Goal: Transaction & Acquisition: Subscribe to service/newsletter

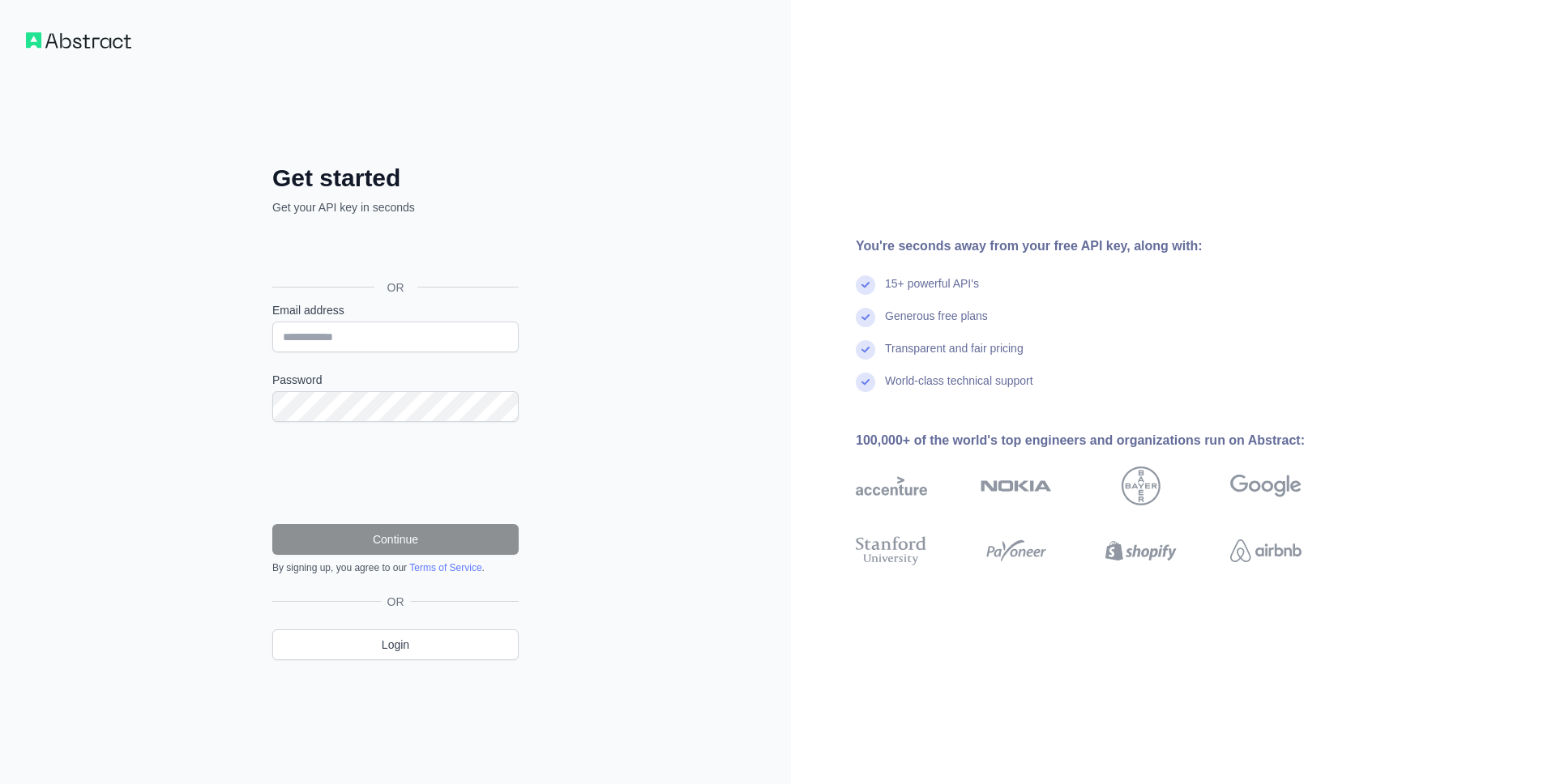
type input "**********"
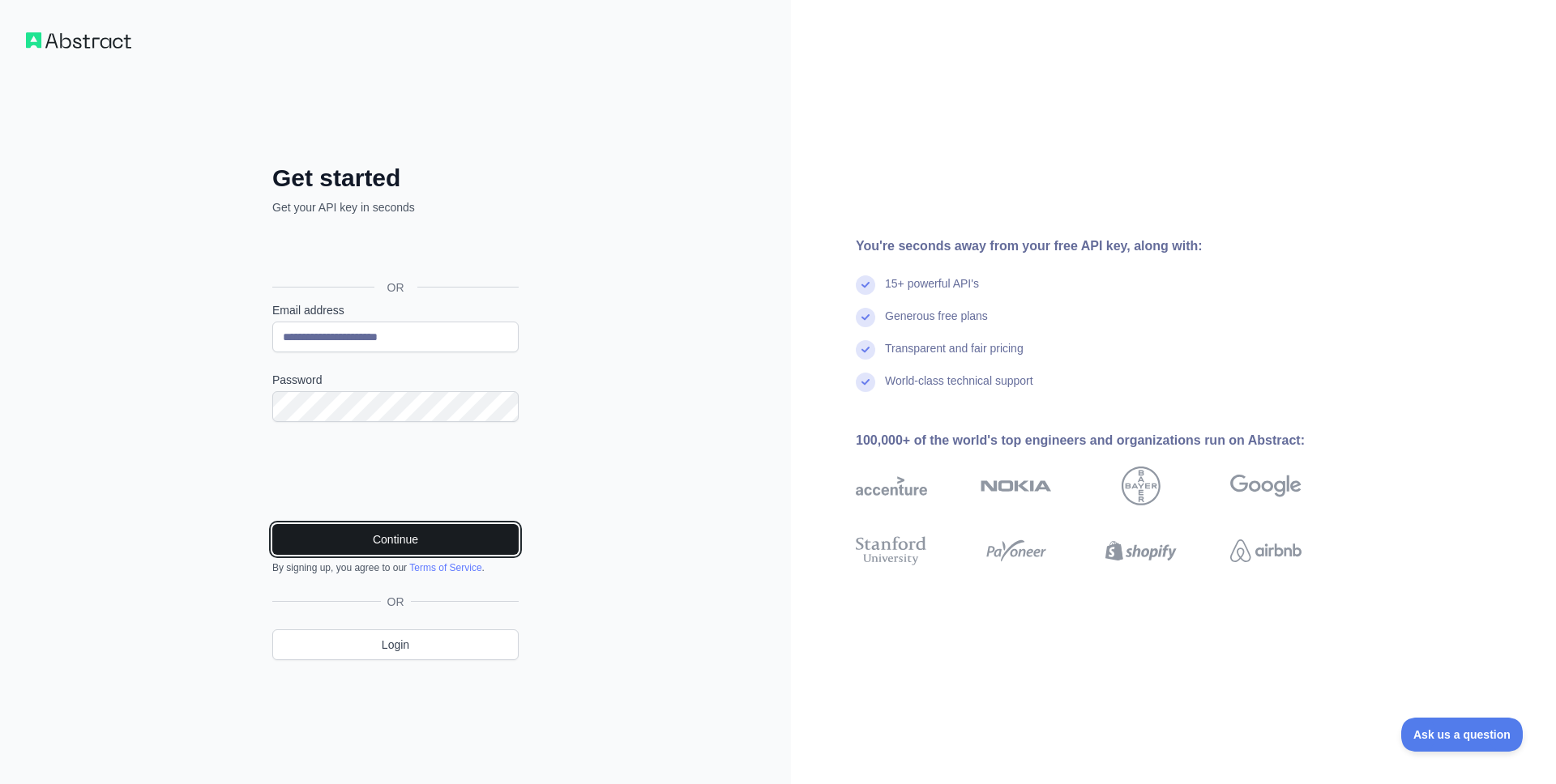
click at [378, 552] on button "Continue" at bounding box center [396, 539] width 247 height 31
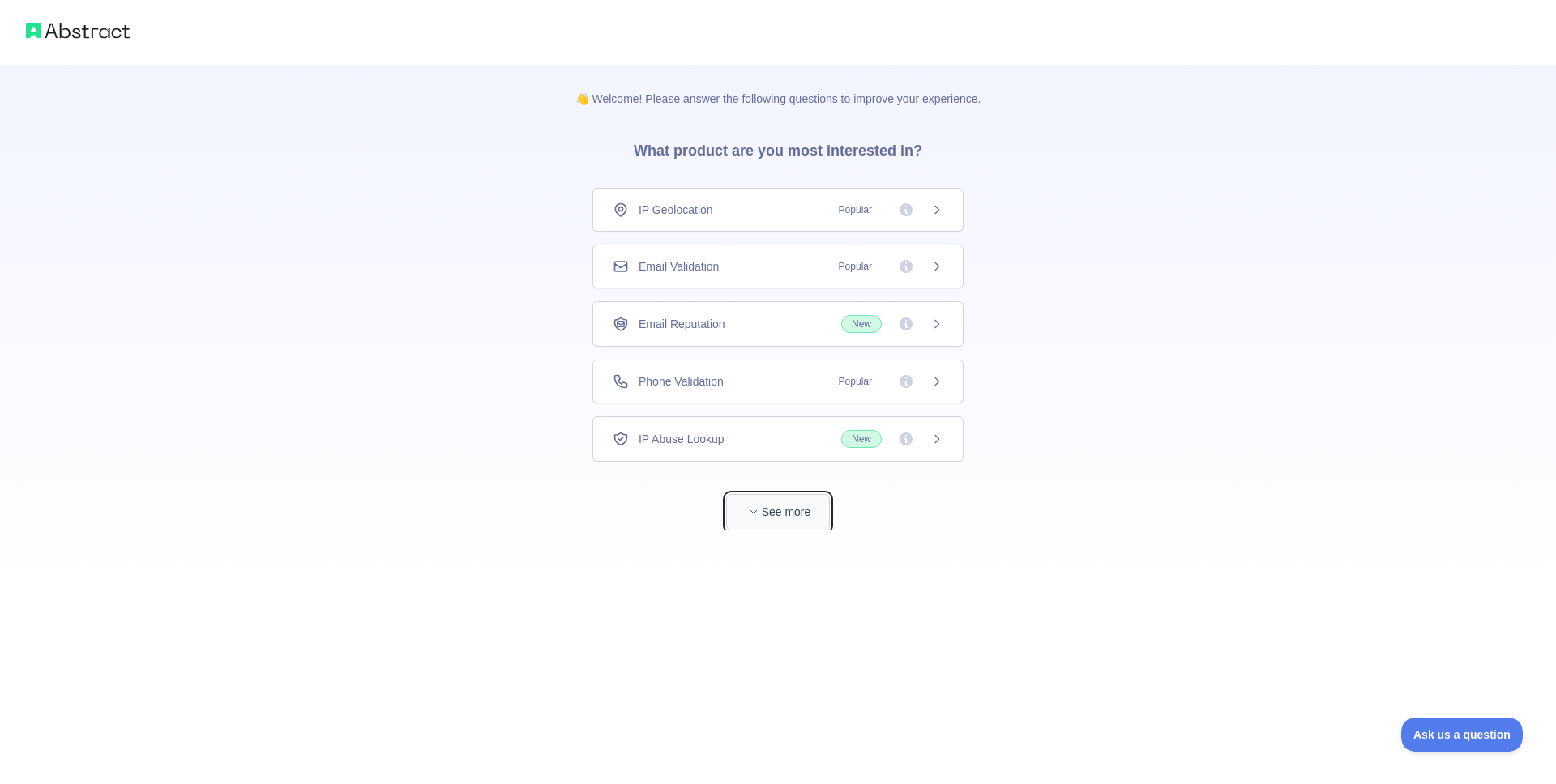
click at [793, 504] on button "See more" at bounding box center [778, 512] width 104 height 37
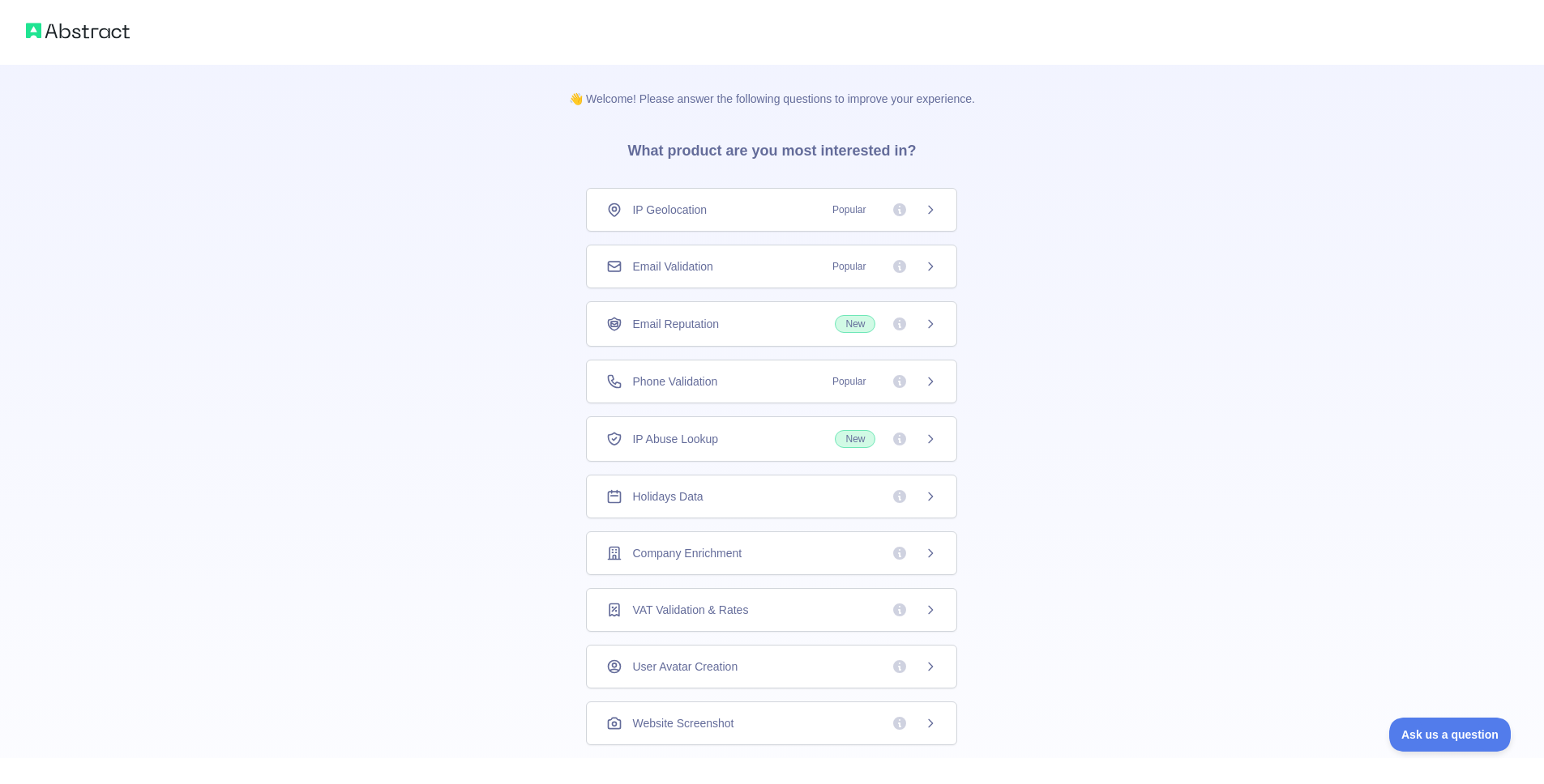
click at [924, 265] on icon at bounding box center [930, 266] width 13 height 13
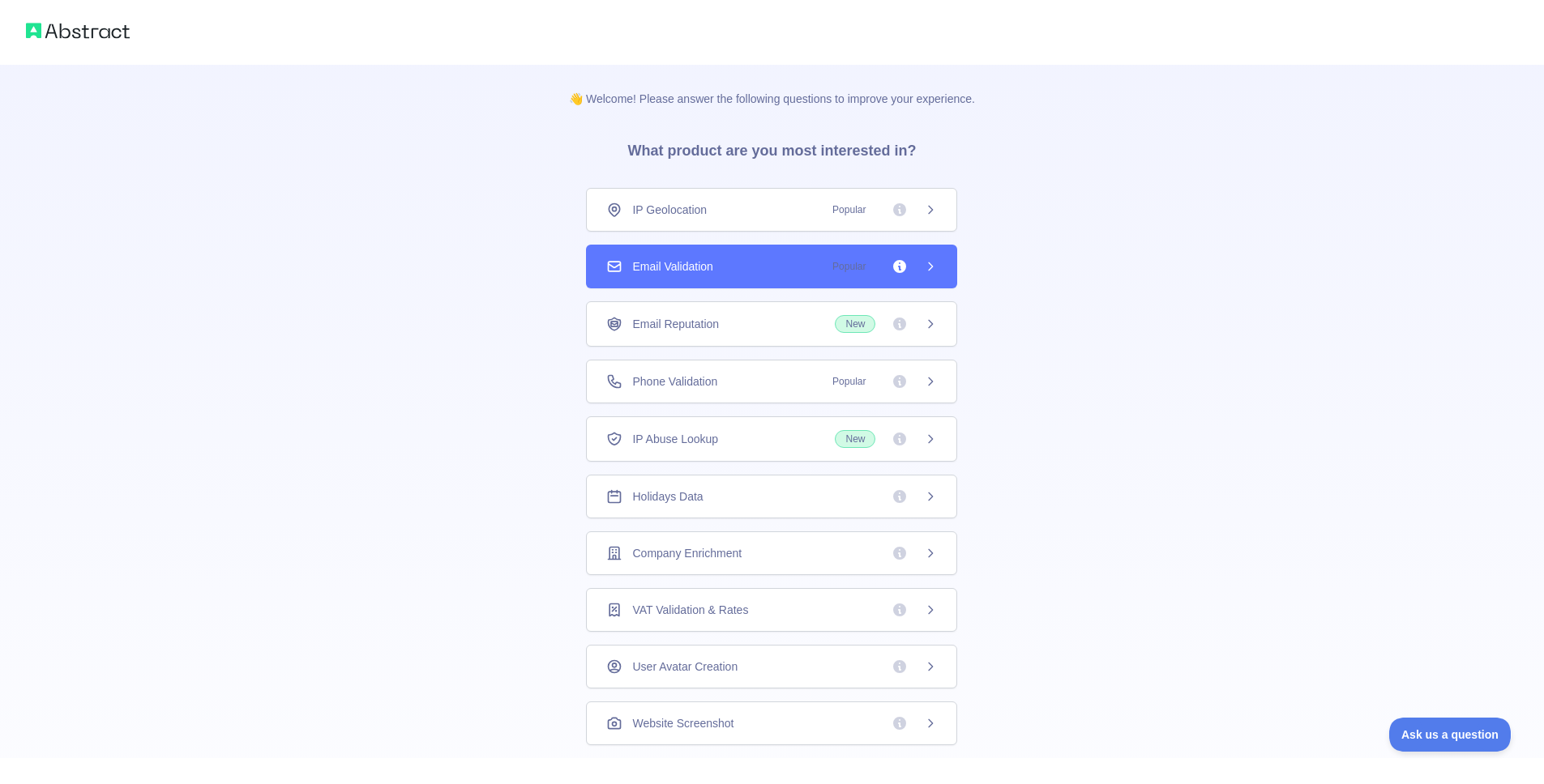
click at [905, 214] on span "Popular" at bounding box center [879, 210] width 114 height 16
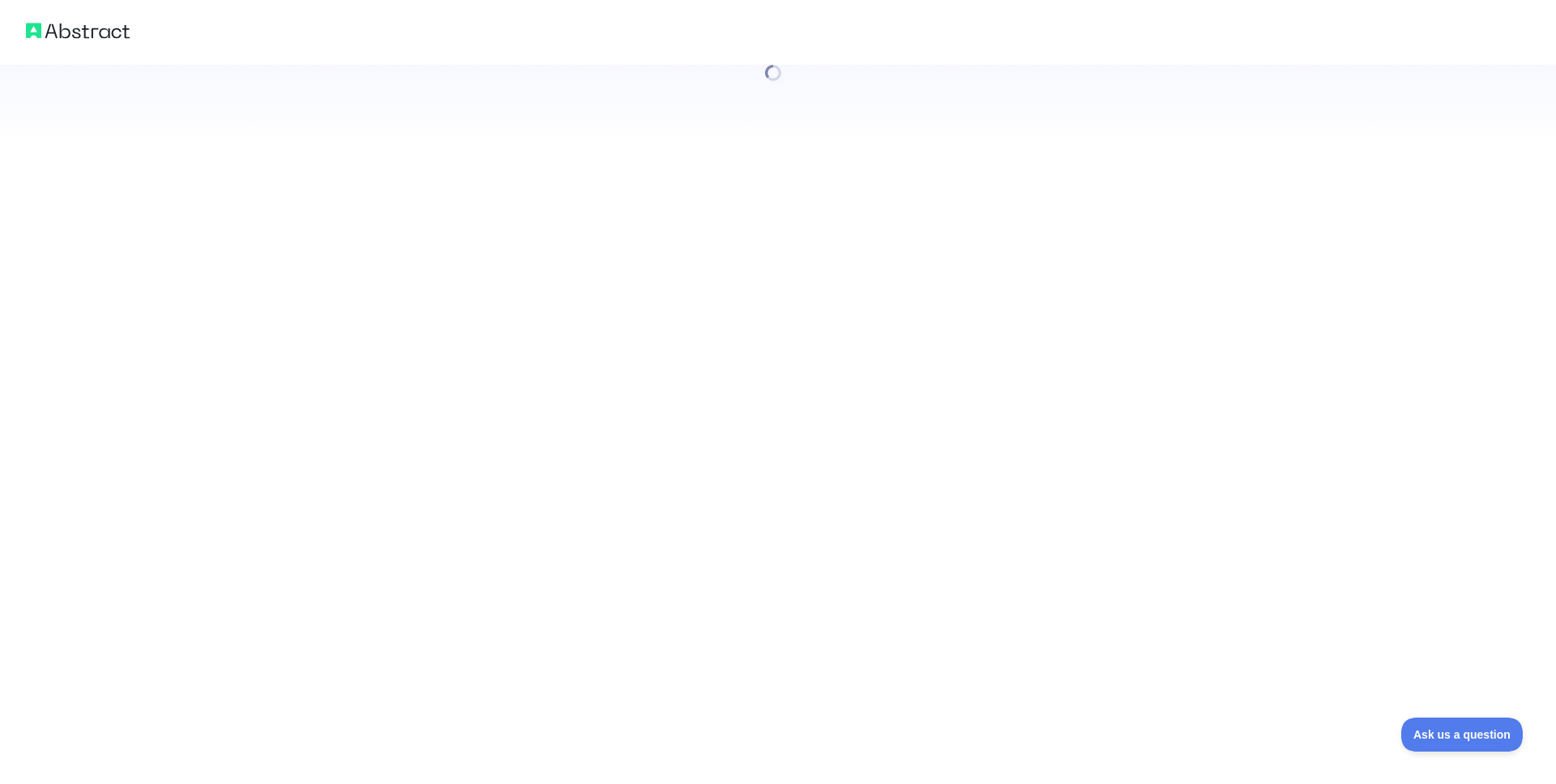
click at [905, 272] on div at bounding box center [778, 392] width 1556 height 784
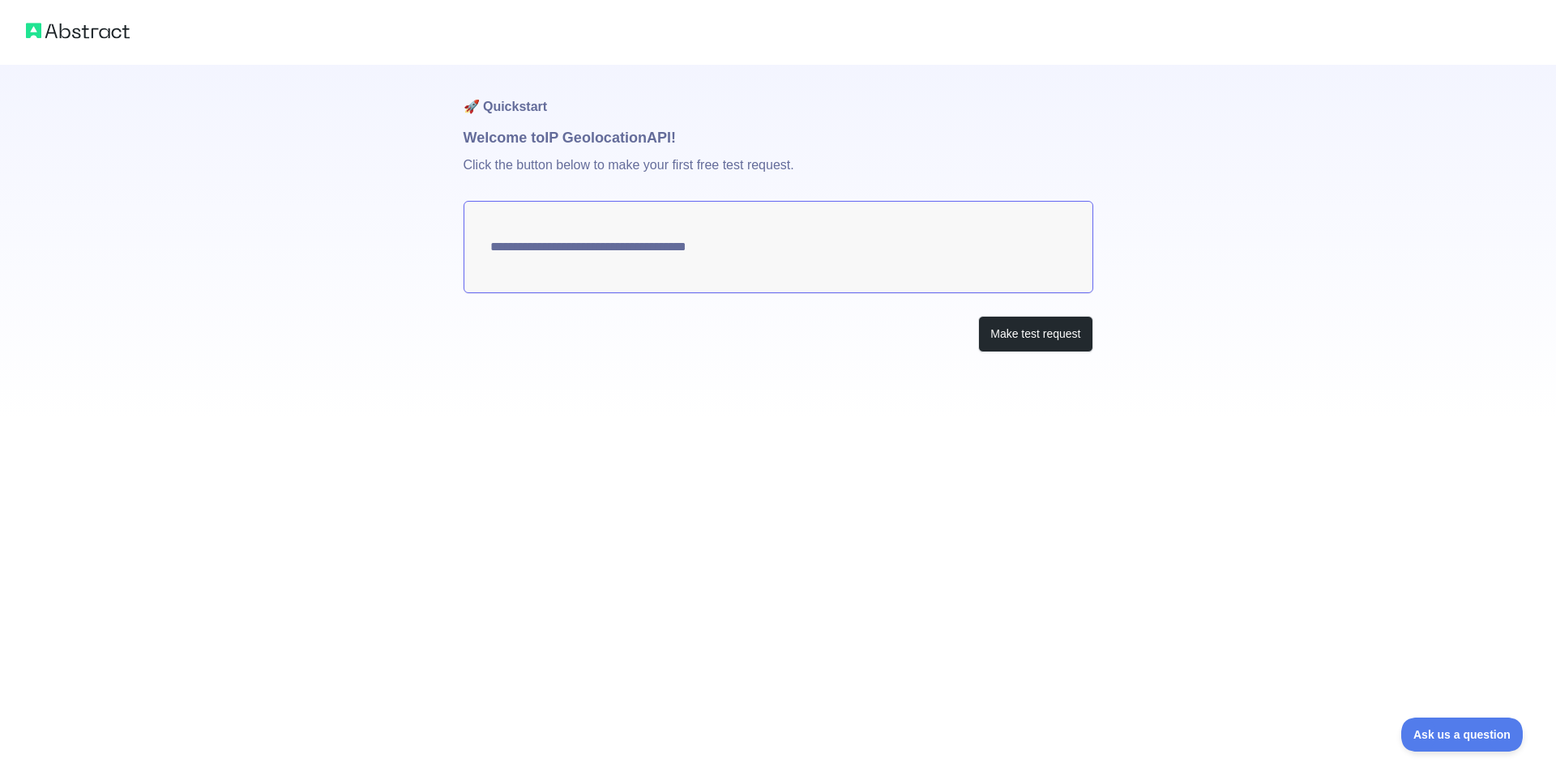
type textarea "**********"
click at [904, 271] on textarea "**********" at bounding box center [778, 247] width 629 height 92
click at [1052, 336] on button "Make test request" at bounding box center [1034, 334] width 114 height 37
click at [1083, 347] on button "Make test request" at bounding box center [1034, 334] width 114 height 37
click at [872, 266] on textarea "**********" at bounding box center [778, 247] width 629 height 92
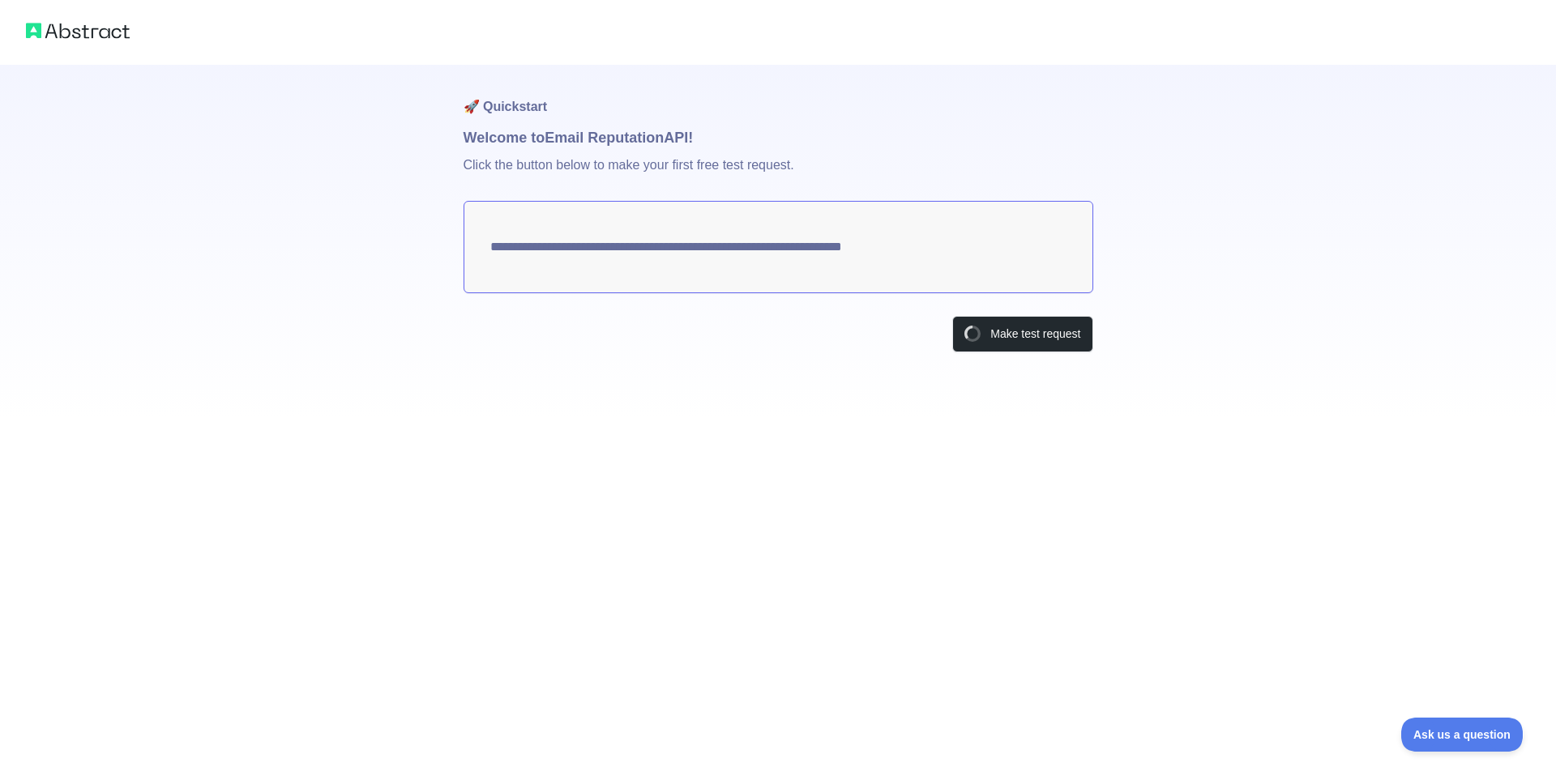
click at [878, 245] on textarea "**********" at bounding box center [778, 247] width 629 height 92
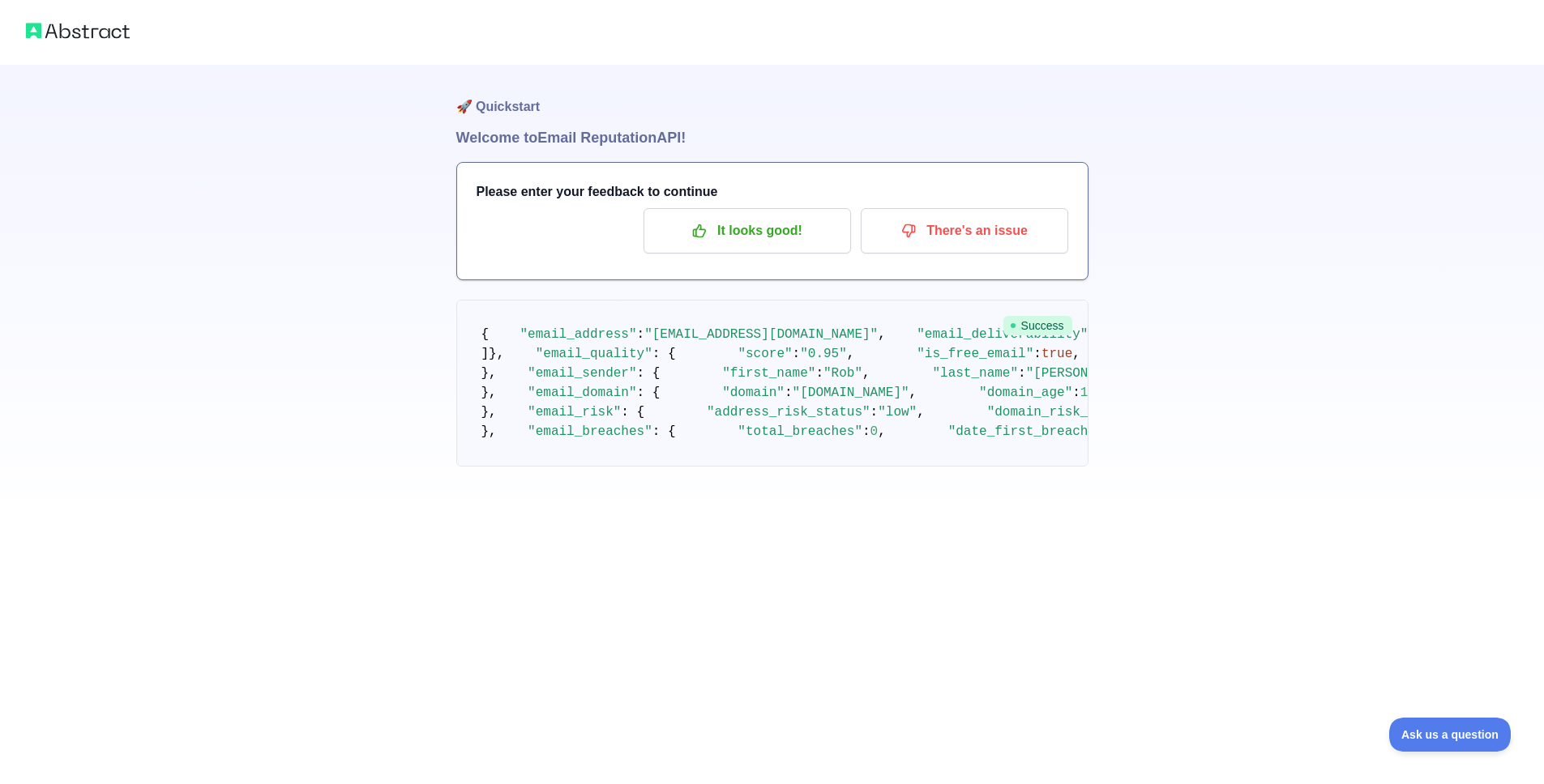
drag, startPoint x: 1023, startPoint y: 324, endPoint x: 1007, endPoint y: 288, distance: 39.4
click at [1024, 324] on span "Success" at bounding box center [1038, 325] width 69 height 20
click at [805, 247] on button "It looks good!" at bounding box center [747, 230] width 207 height 45
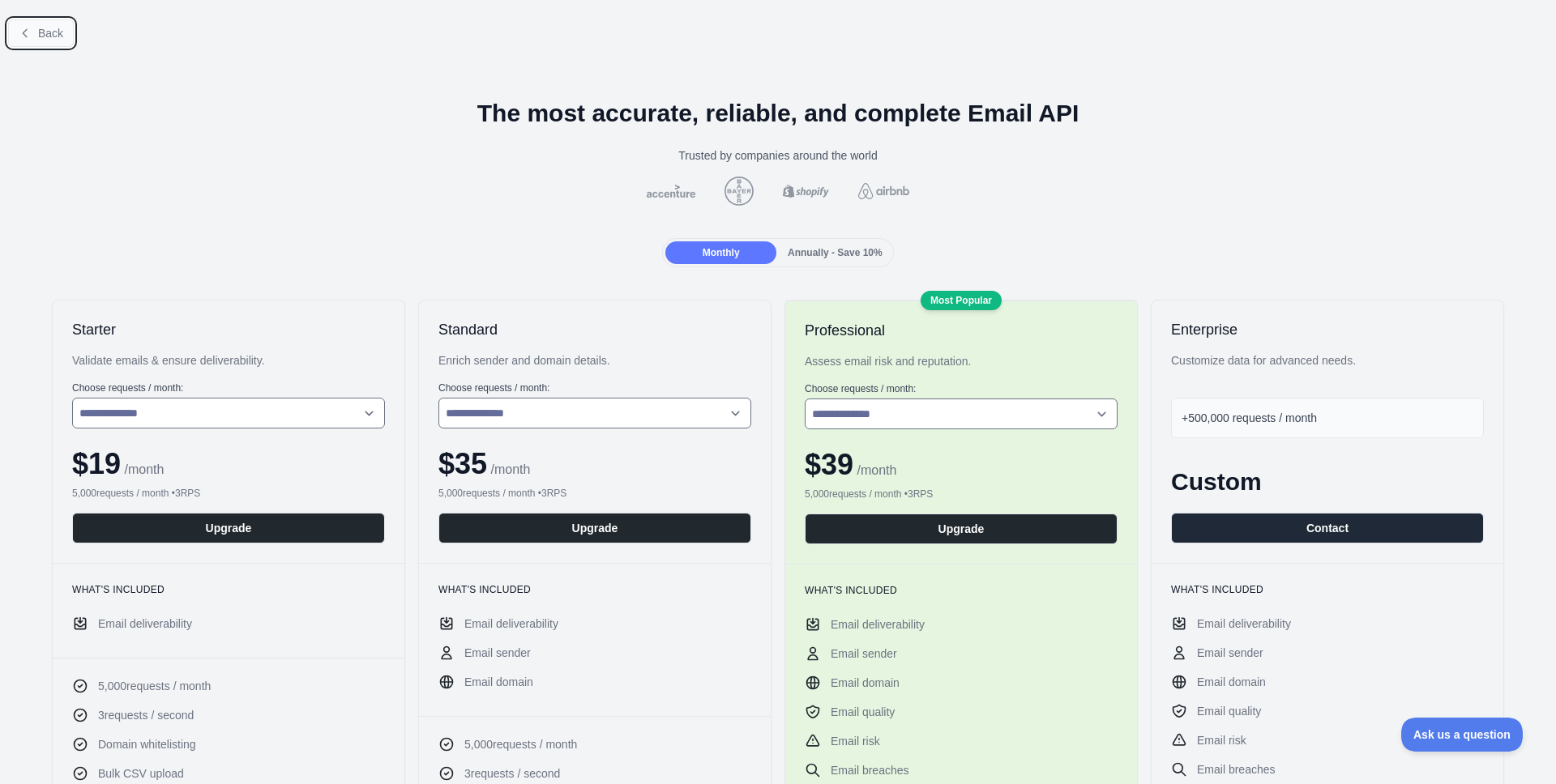
click at [40, 40] on button "Back" at bounding box center [40, 33] width 66 height 27
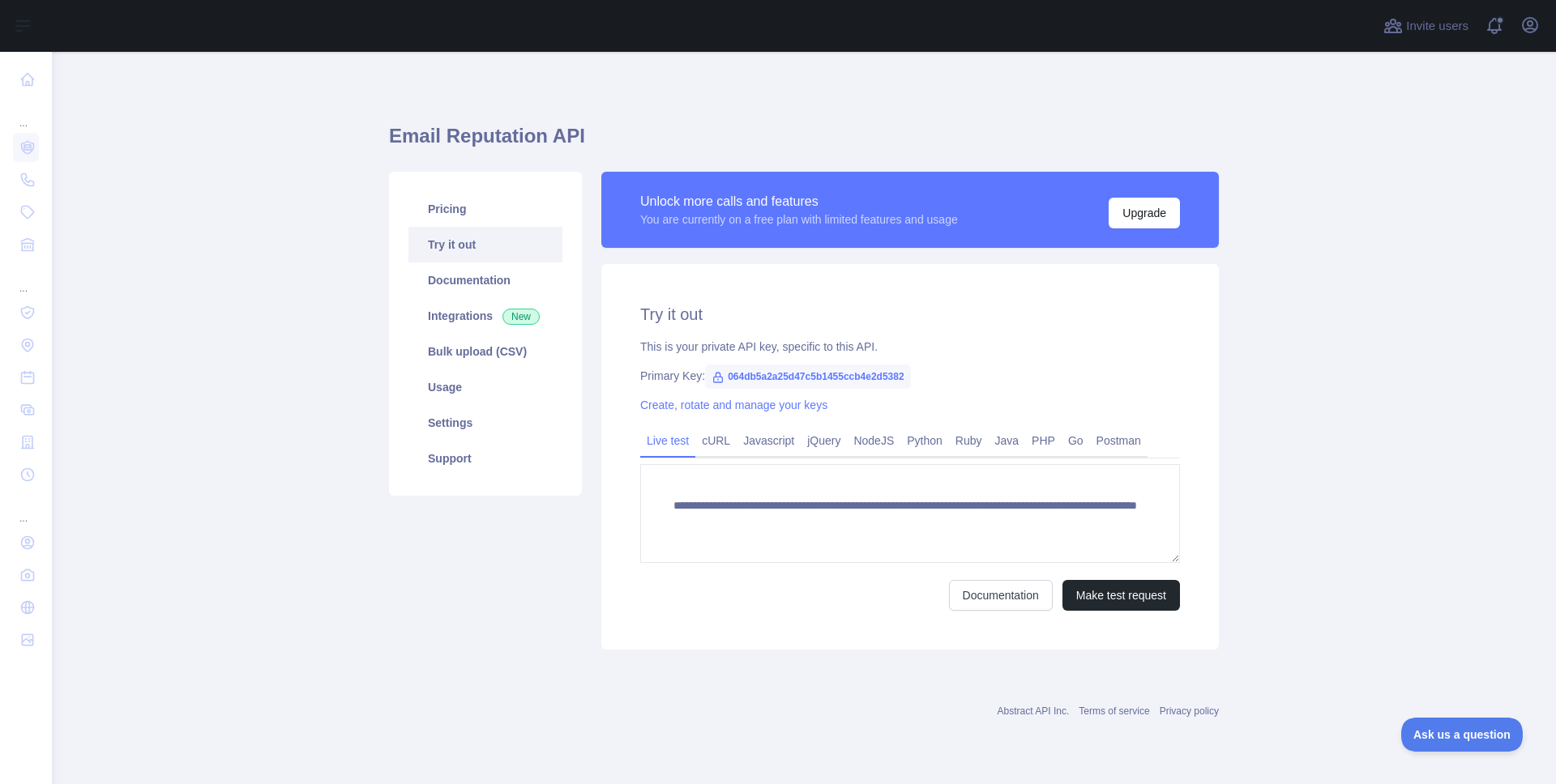
click at [790, 373] on span "064db5a2a25d47c5b1455ccb4e2d5382" at bounding box center [808, 377] width 206 height 24
copy span "064db5a2a25d47c5b1455ccb4e2d5382"
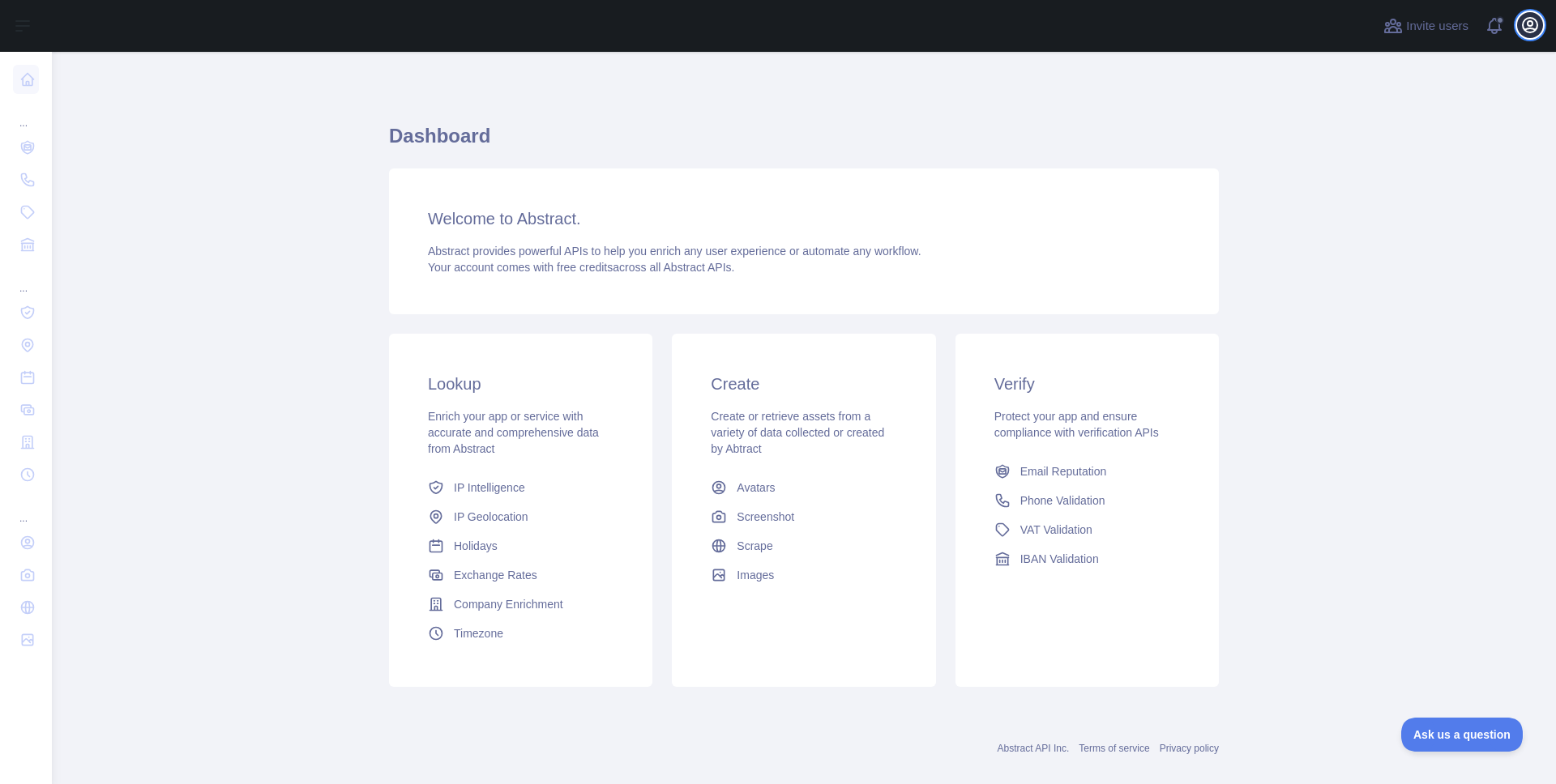
click at [1529, 25] on icon "button" at bounding box center [1529, 25] width 15 height 15
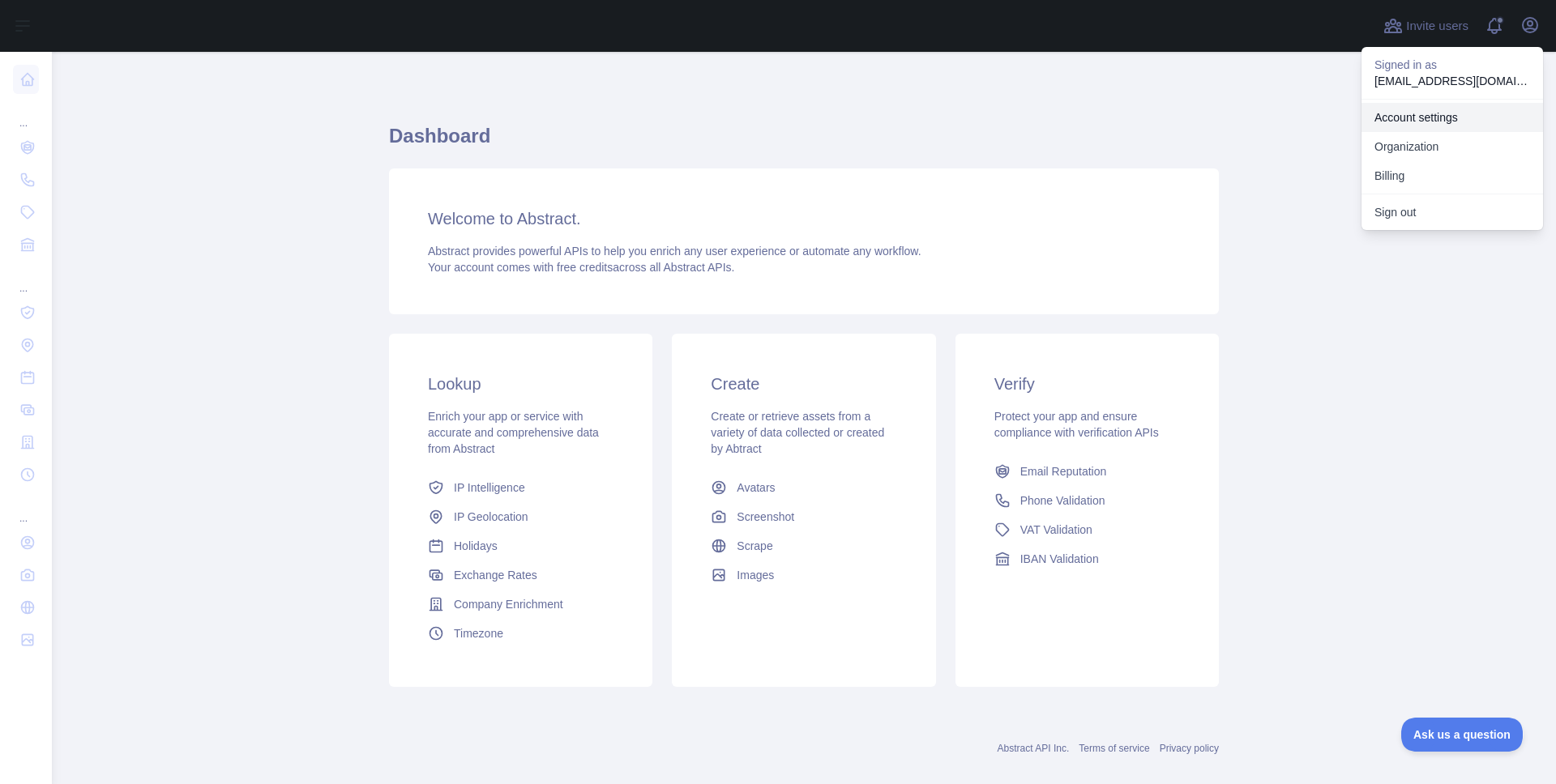
click at [1430, 105] on link "Account settings" at bounding box center [1452, 117] width 182 height 29
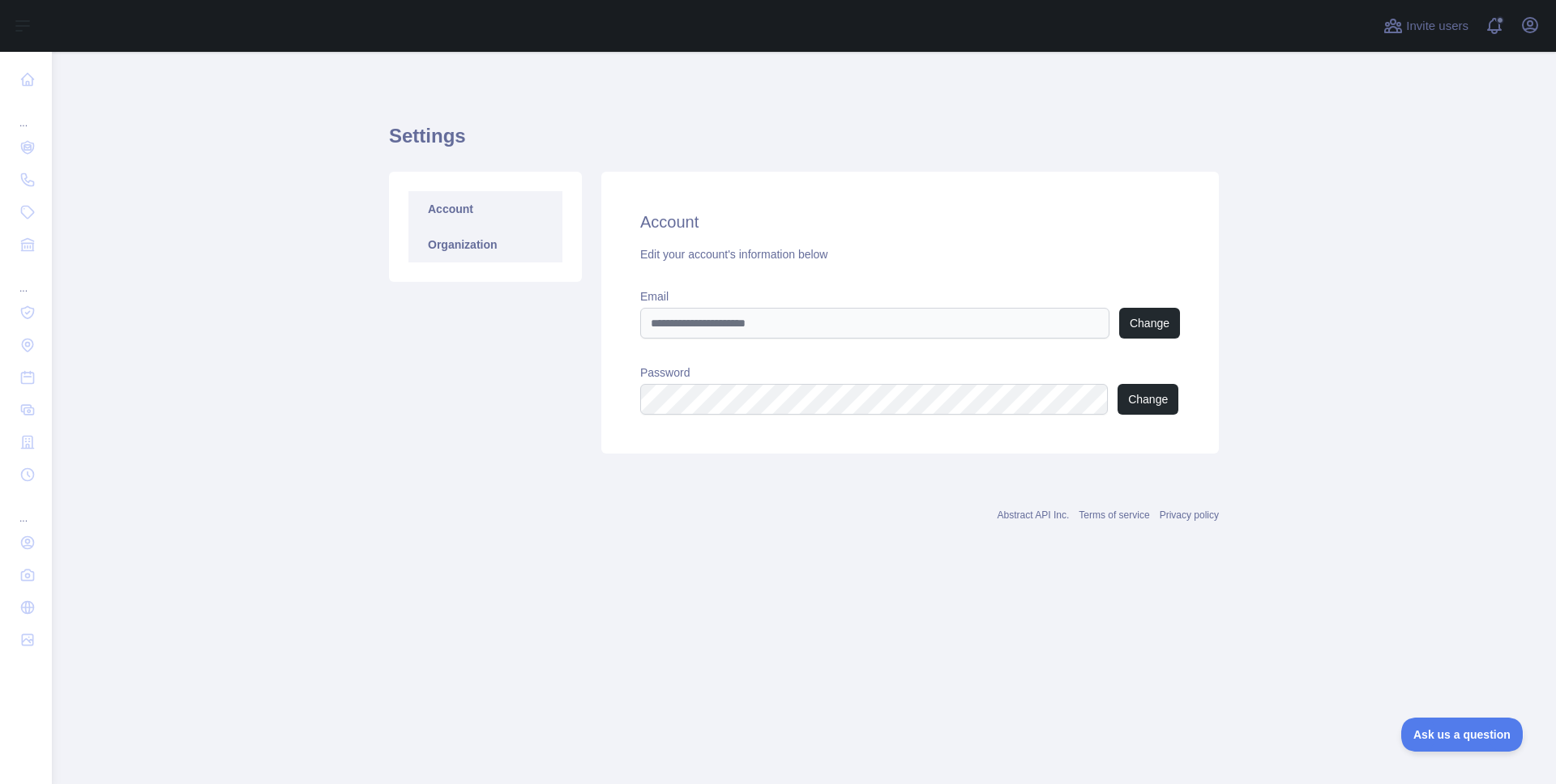
click at [450, 249] on link "Organization" at bounding box center [486, 245] width 154 height 36
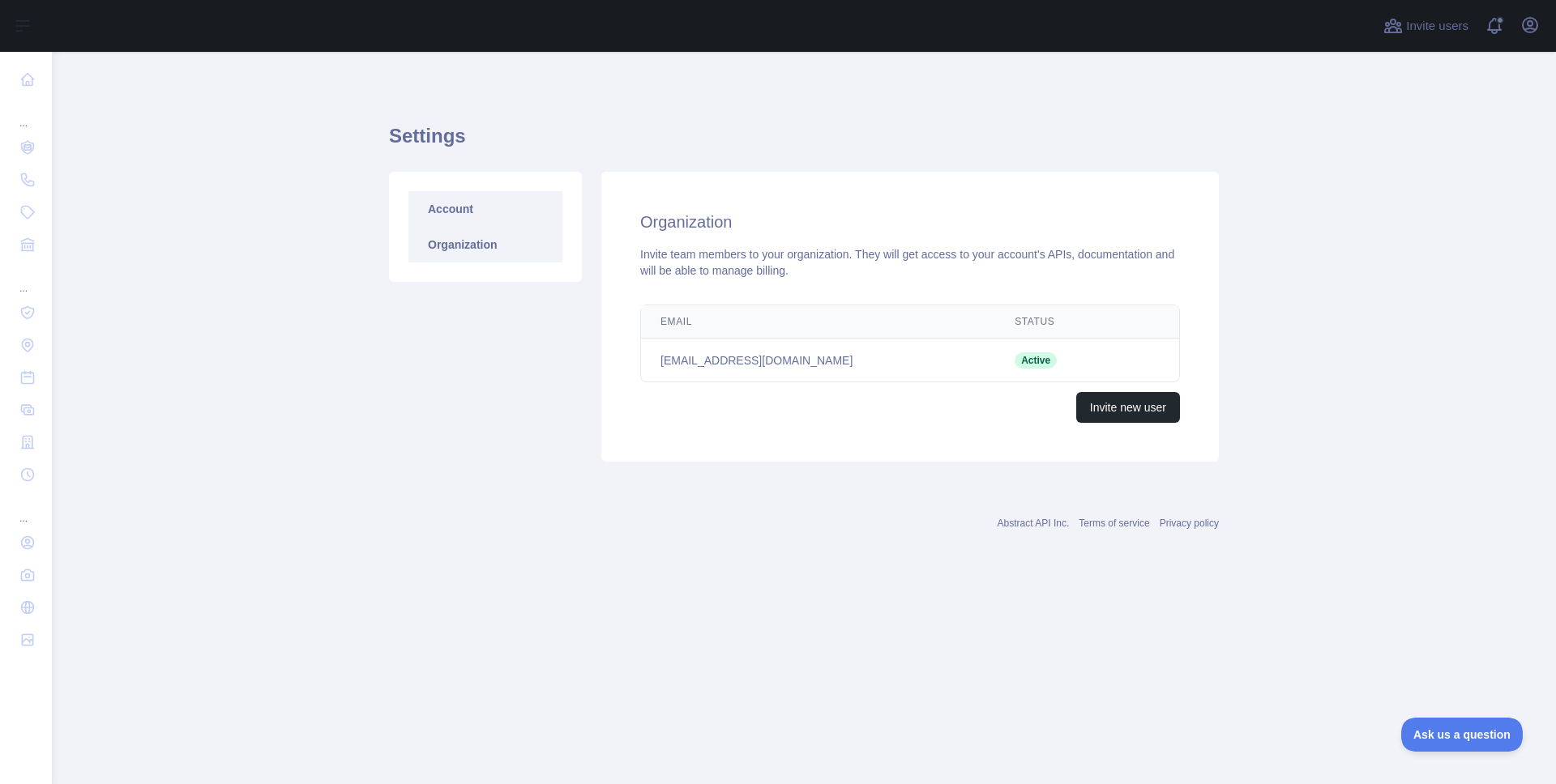
click at [462, 211] on link "Account" at bounding box center [486, 209] width 154 height 36
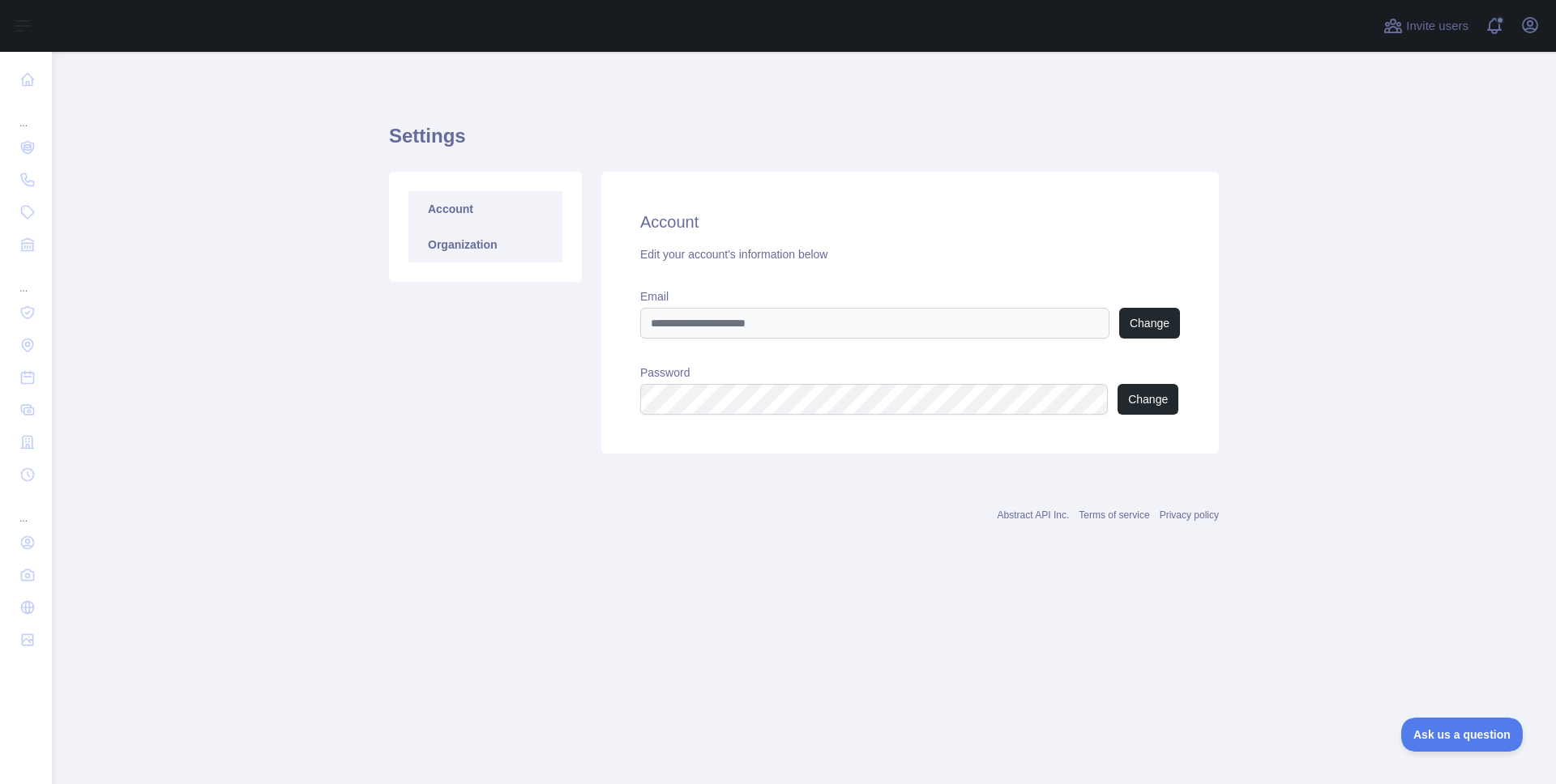
click at [466, 236] on link "Organization" at bounding box center [486, 245] width 154 height 36
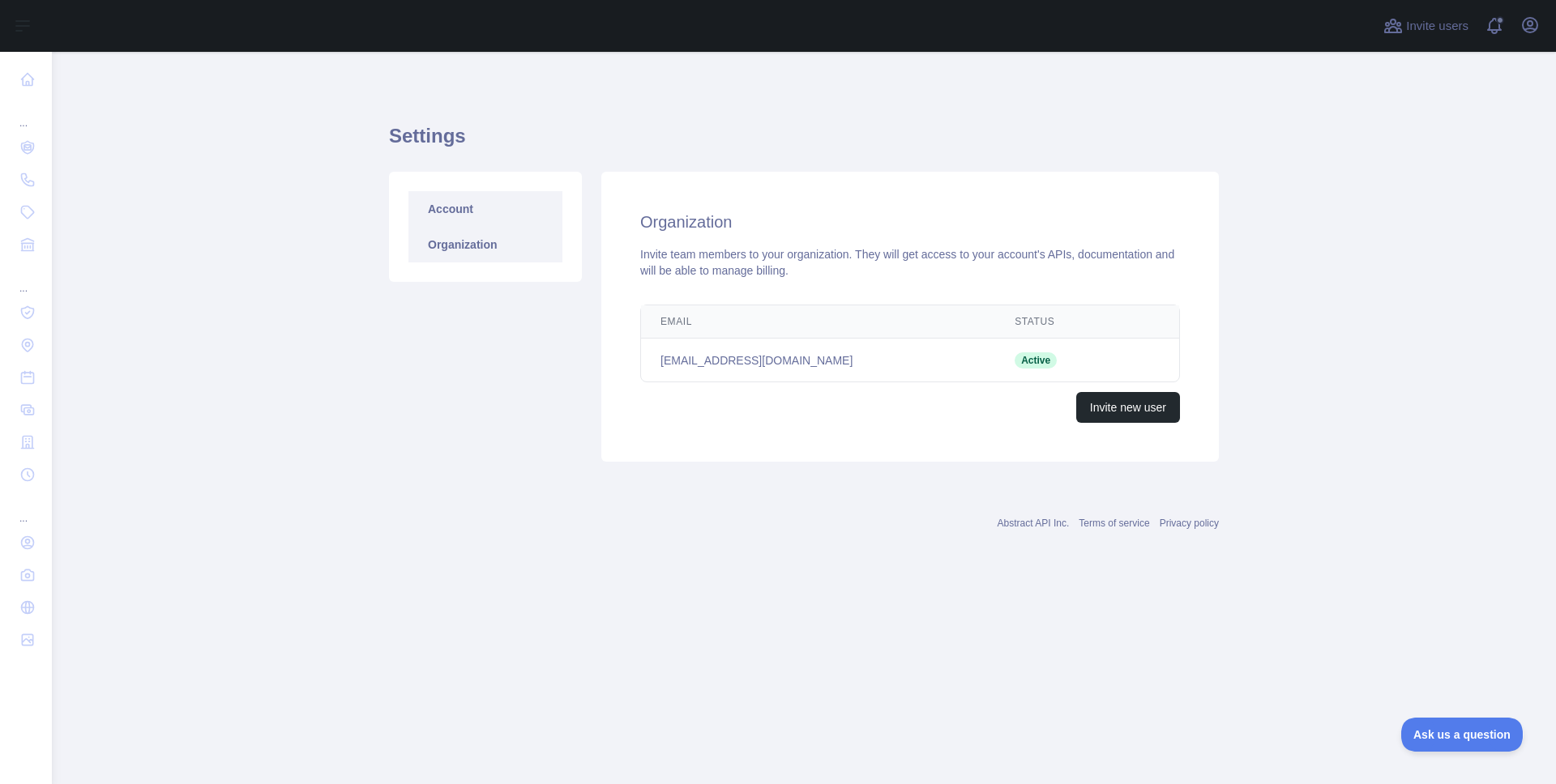
click at [472, 215] on link "Account" at bounding box center [486, 209] width 154 height 36
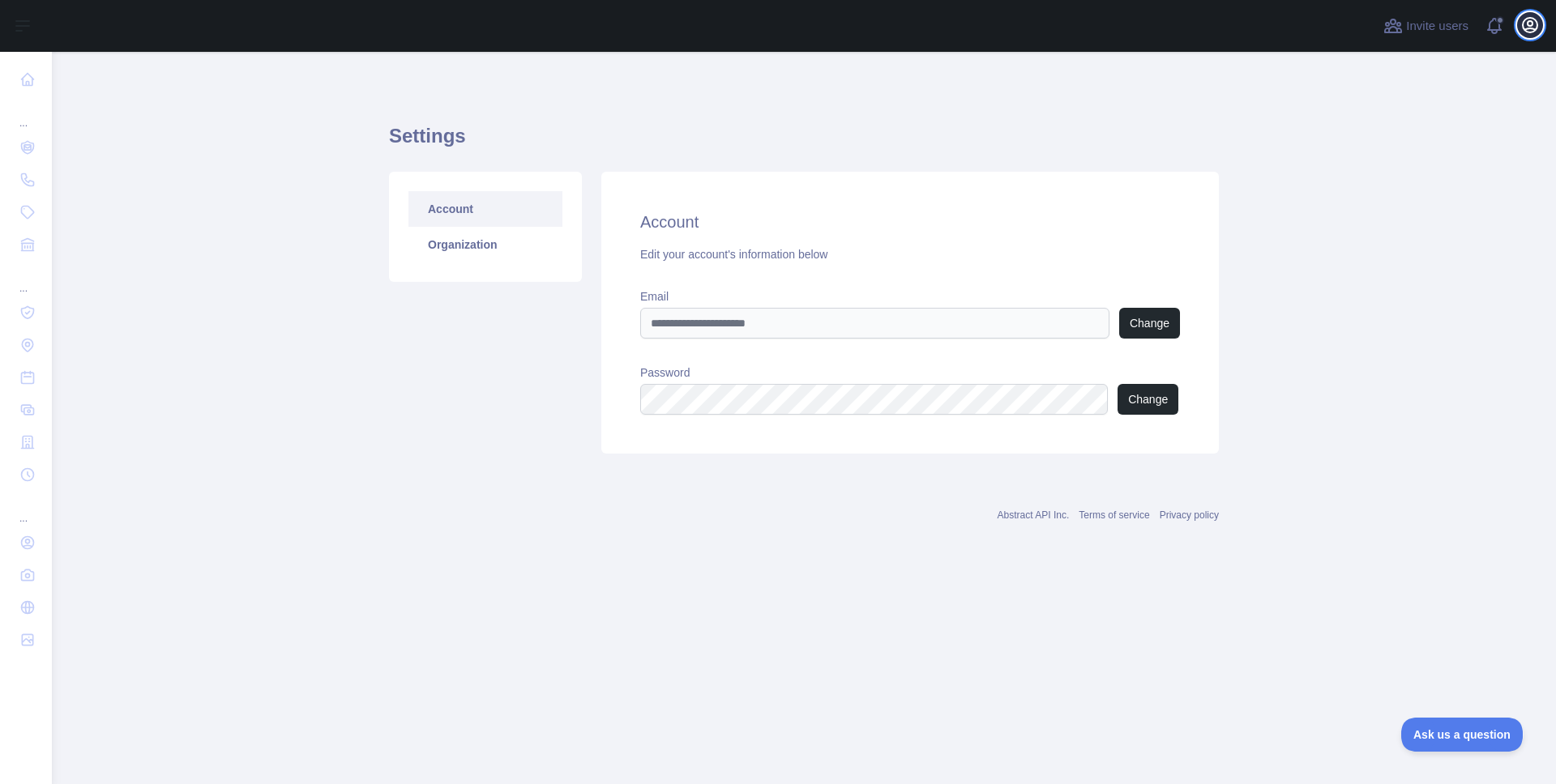
click at [1528, 24] on icon "button" at bounding box center [1529, 25] width 15 height 15
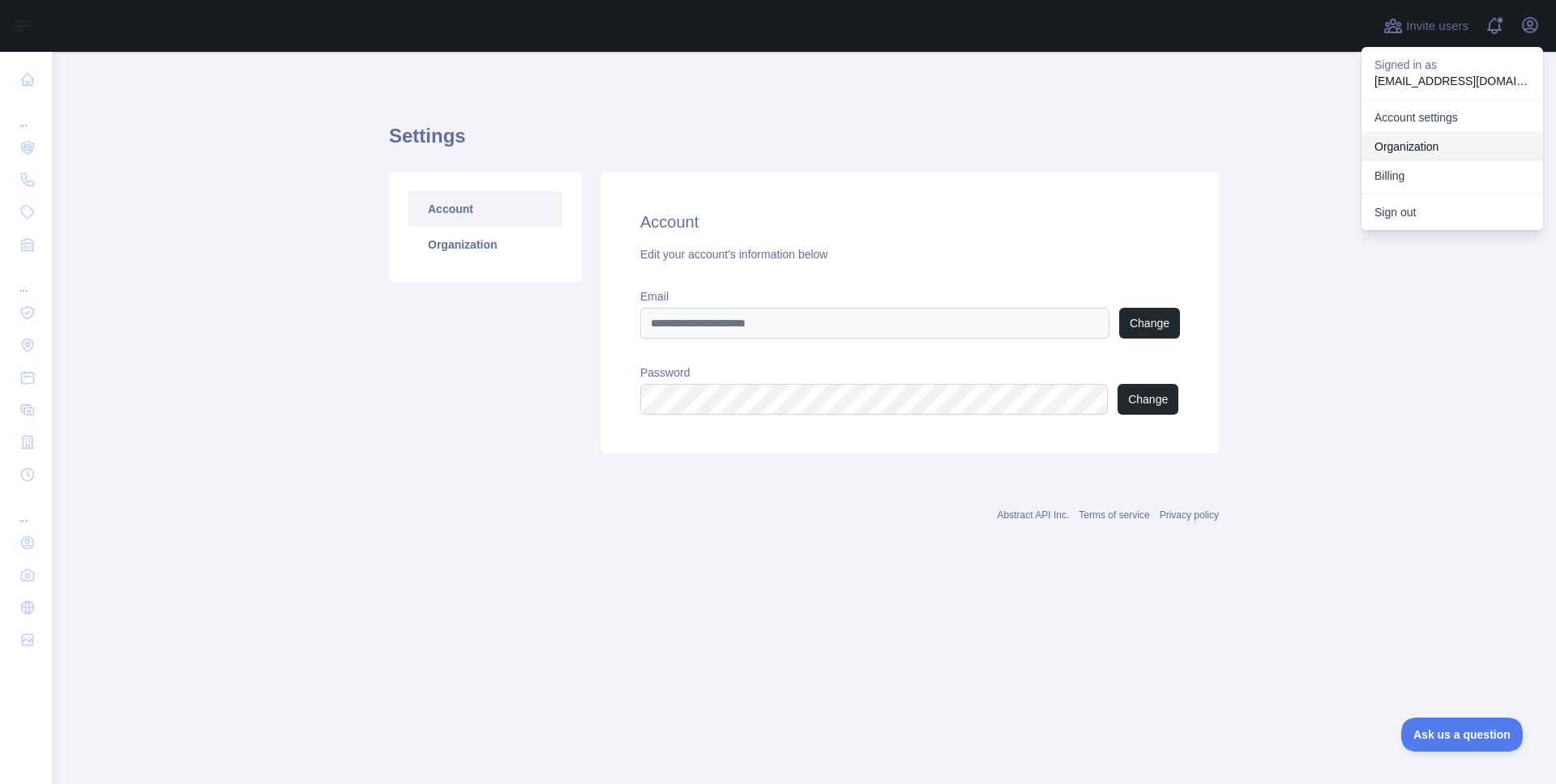
click at [1412, 155] on link "Organization" at bounding box center [1452, 146] width 182 height 29
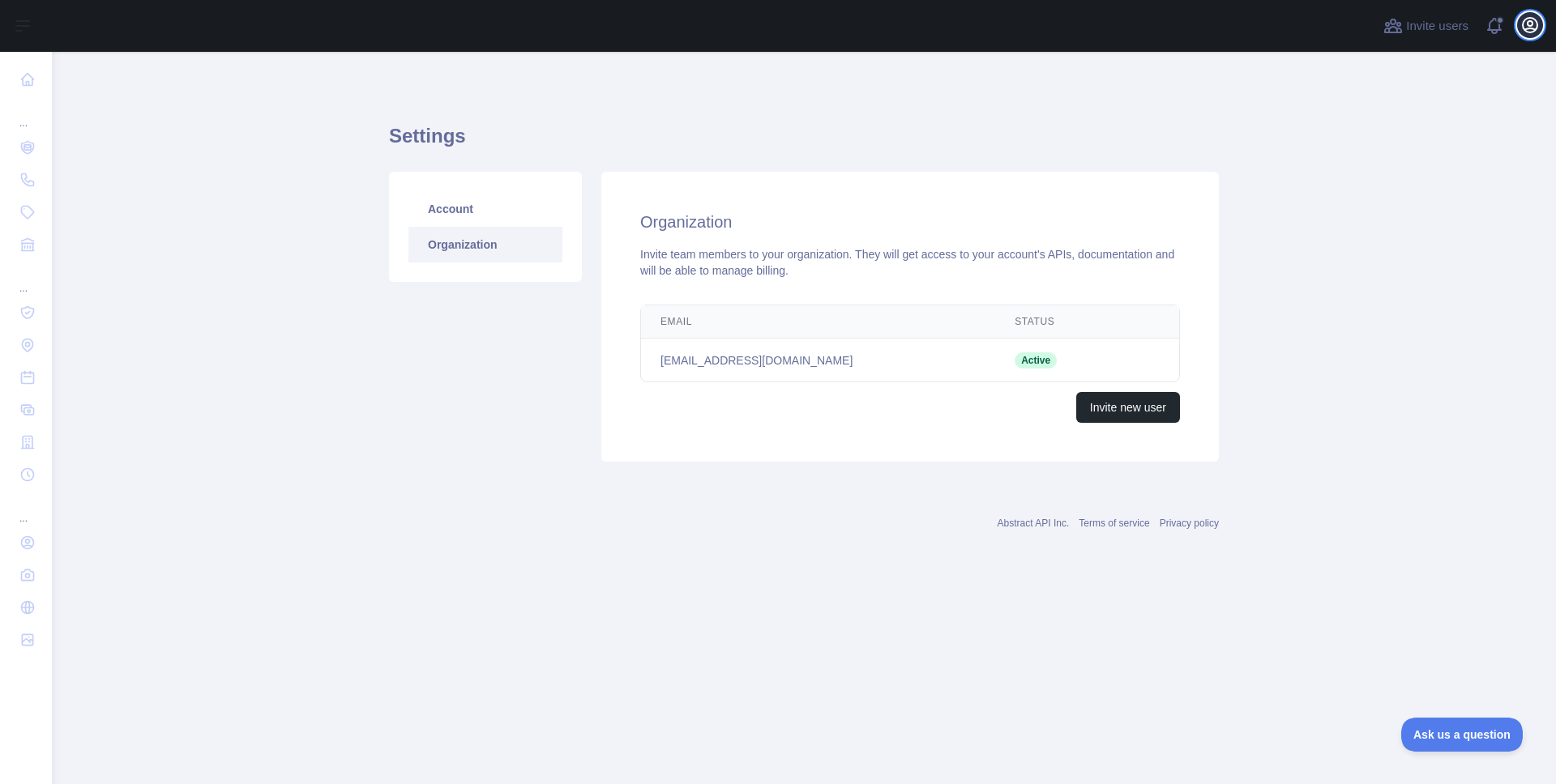
click at [1521, 30] on icon "button" at bounding box center [1530, 25] width 20 height 20
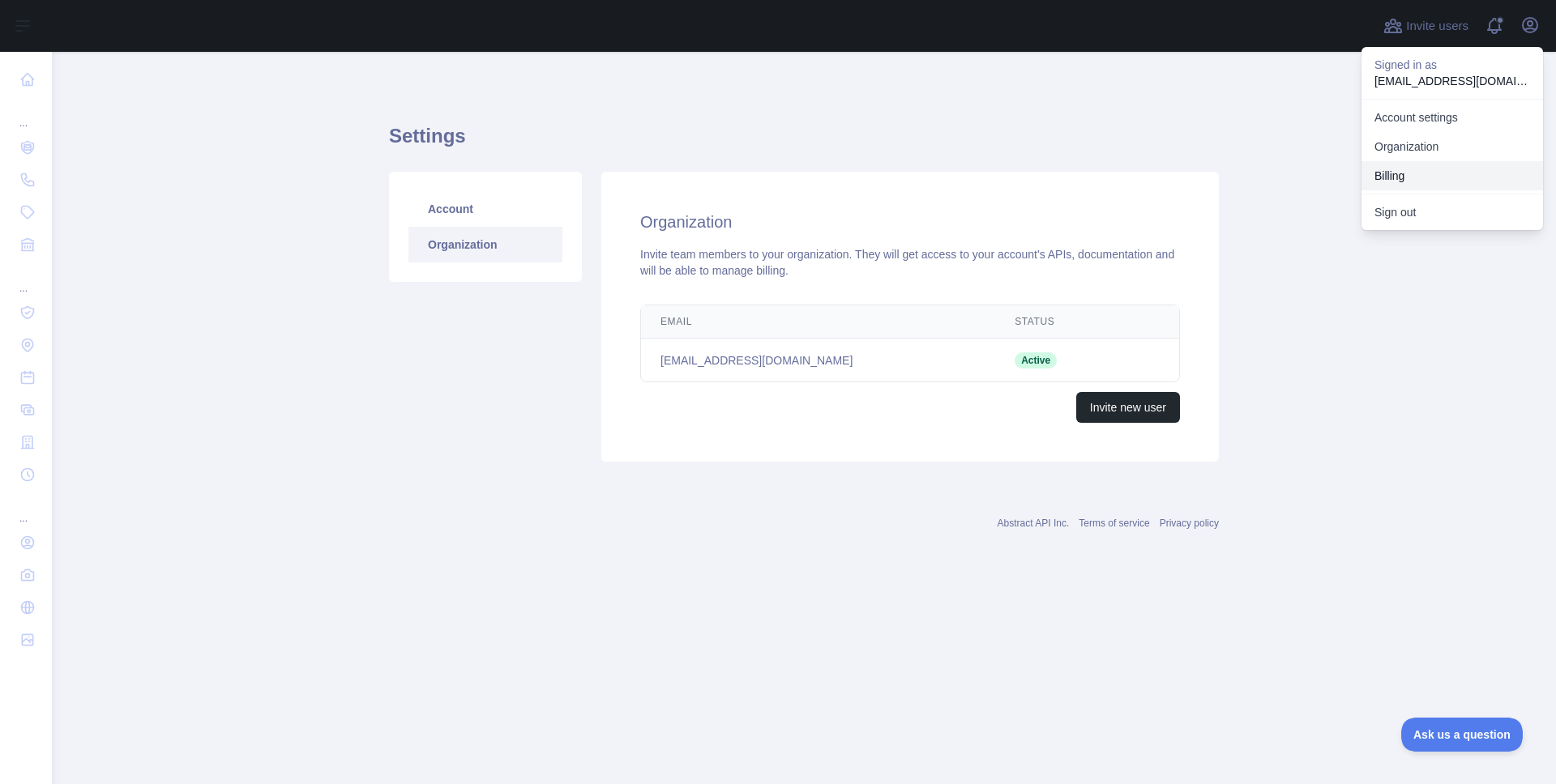
click at [1389, 181] on button "Billing" at bounding box center [1452, 175] width 182 height 29
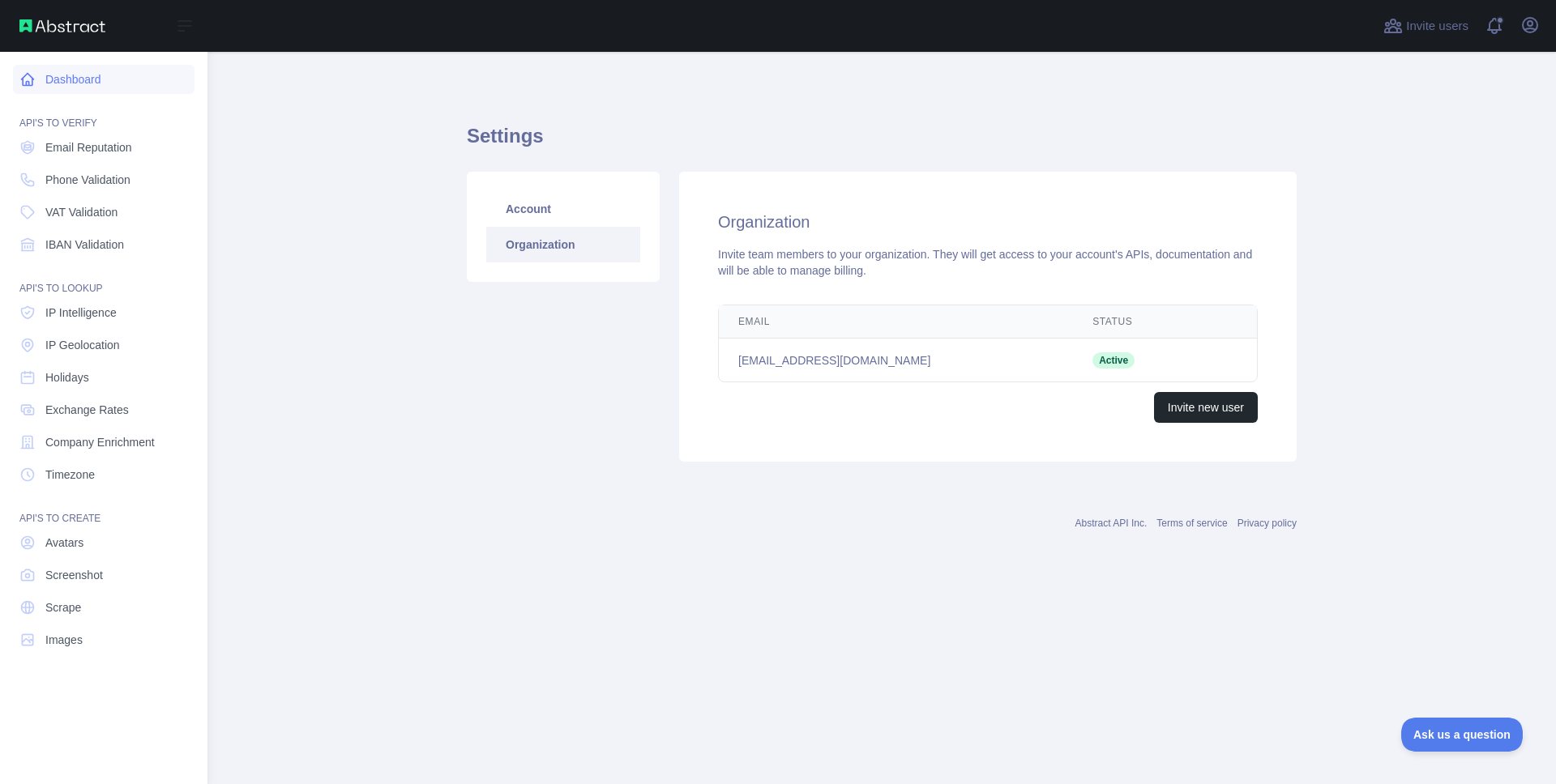
click at [88, 69] on link "Dashboard" at bounding box center [104, 80] width 182 height 29
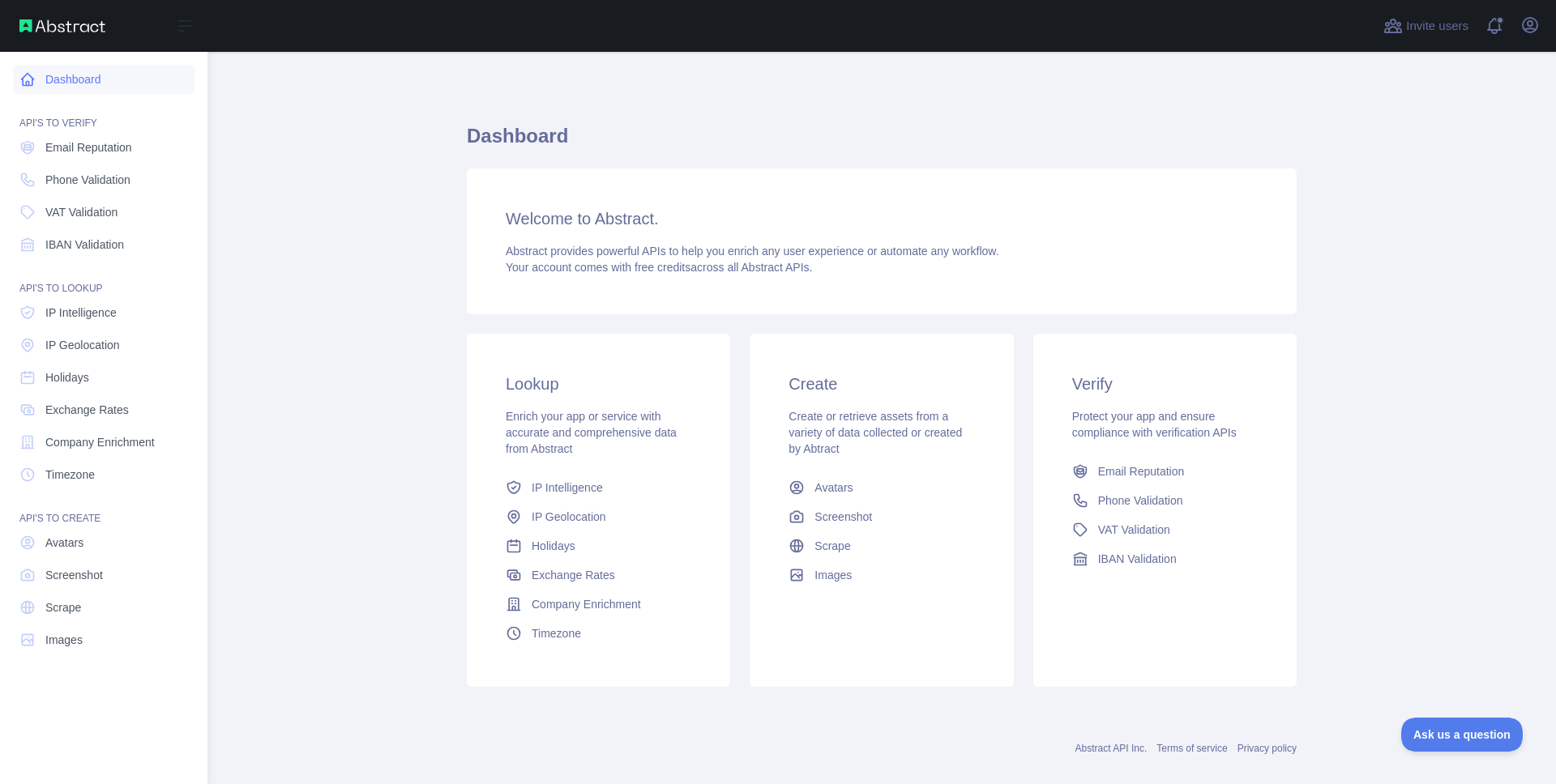
click at [91, 73] on link "Dashboard" at bounding box center [104, 80] width 182 height 29
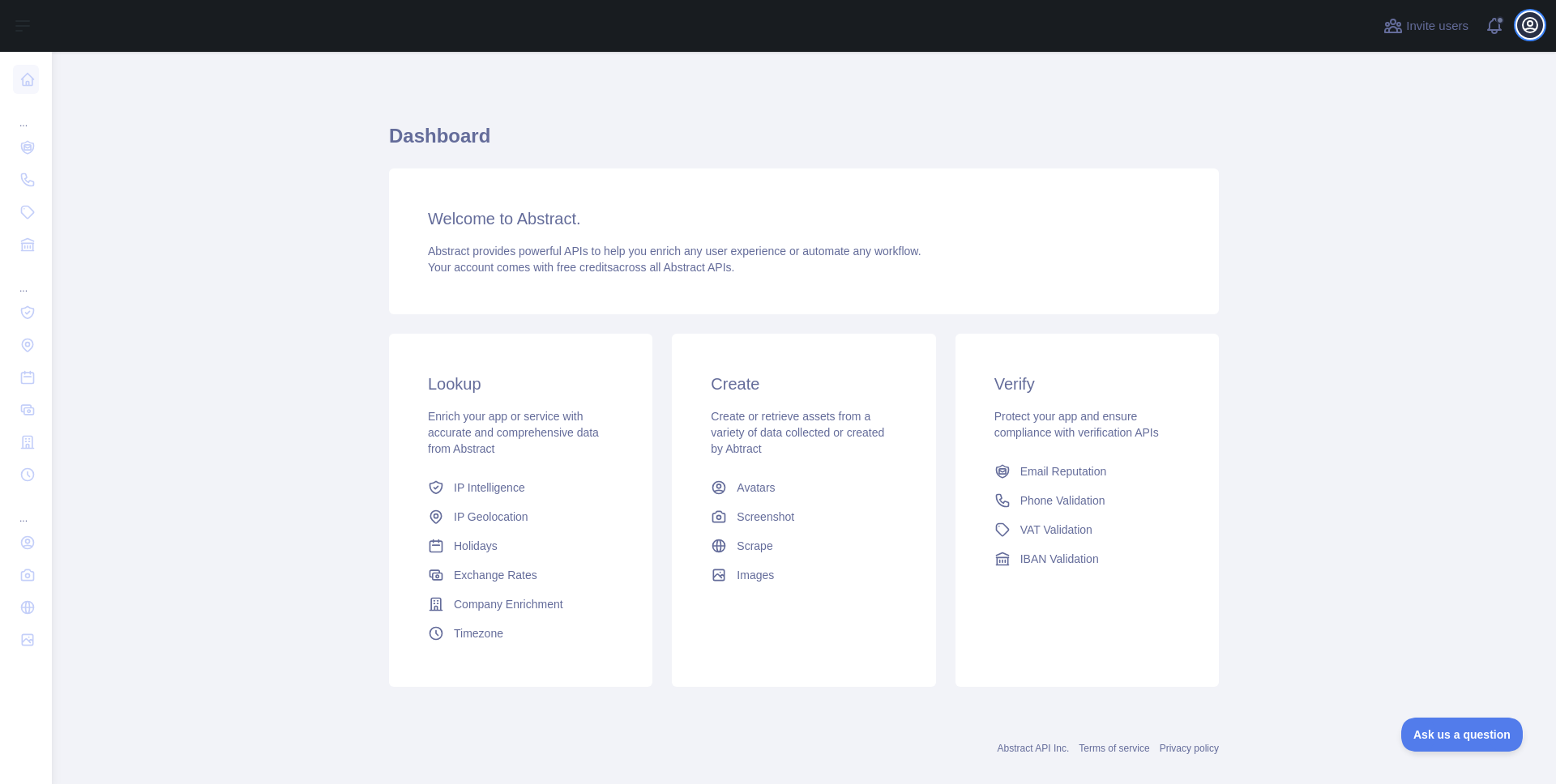
click at [1519, 24] on button "Open user menu" at bounding box center [1530, 25] width 26 height 26
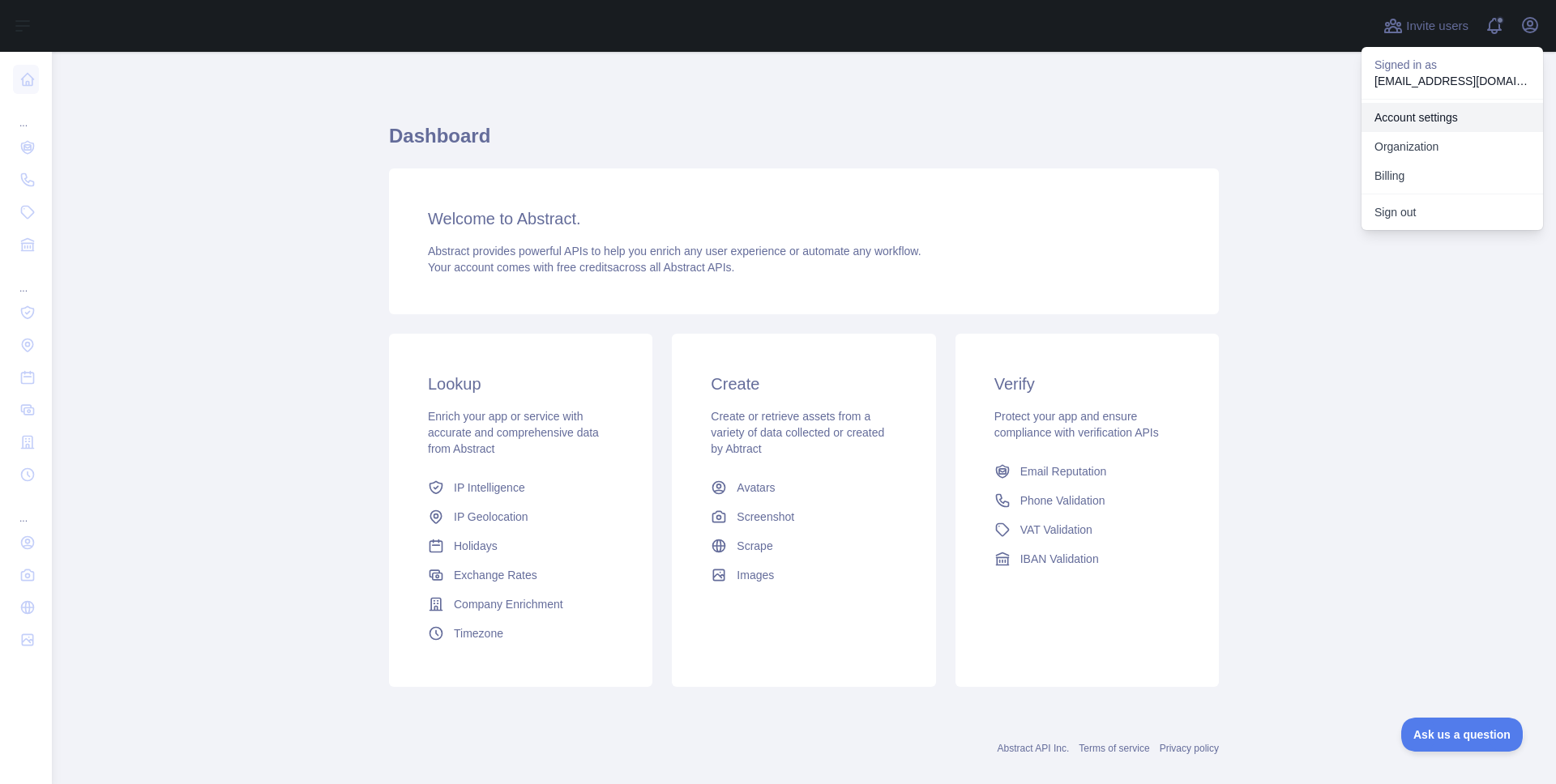
click at [1395, 108] on link "Account settings" at bounding box center [1452, 117] width 182 height 29
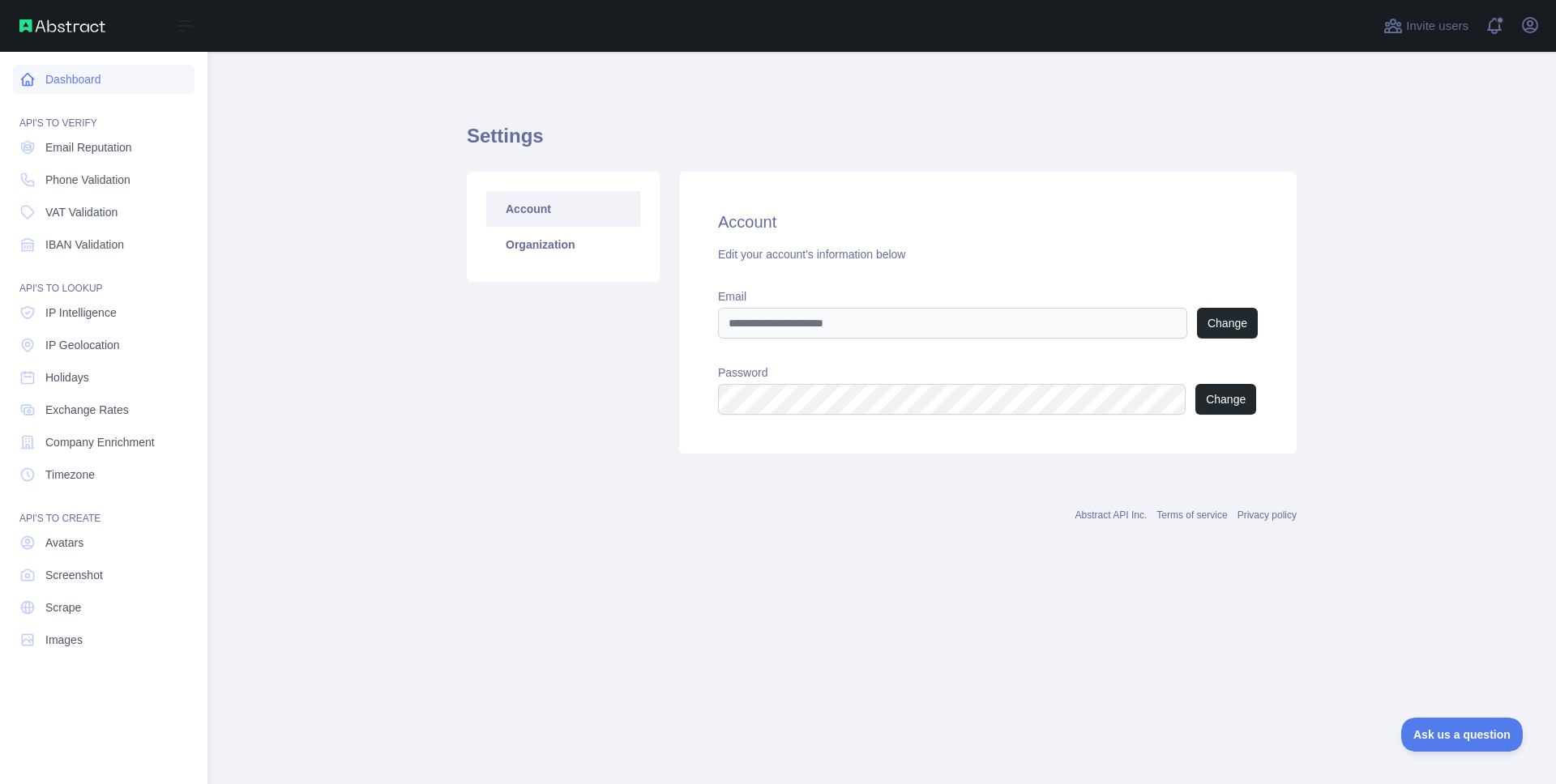
click at [29, 83] on icon at bounding box center [28, 80] width 12 height 12
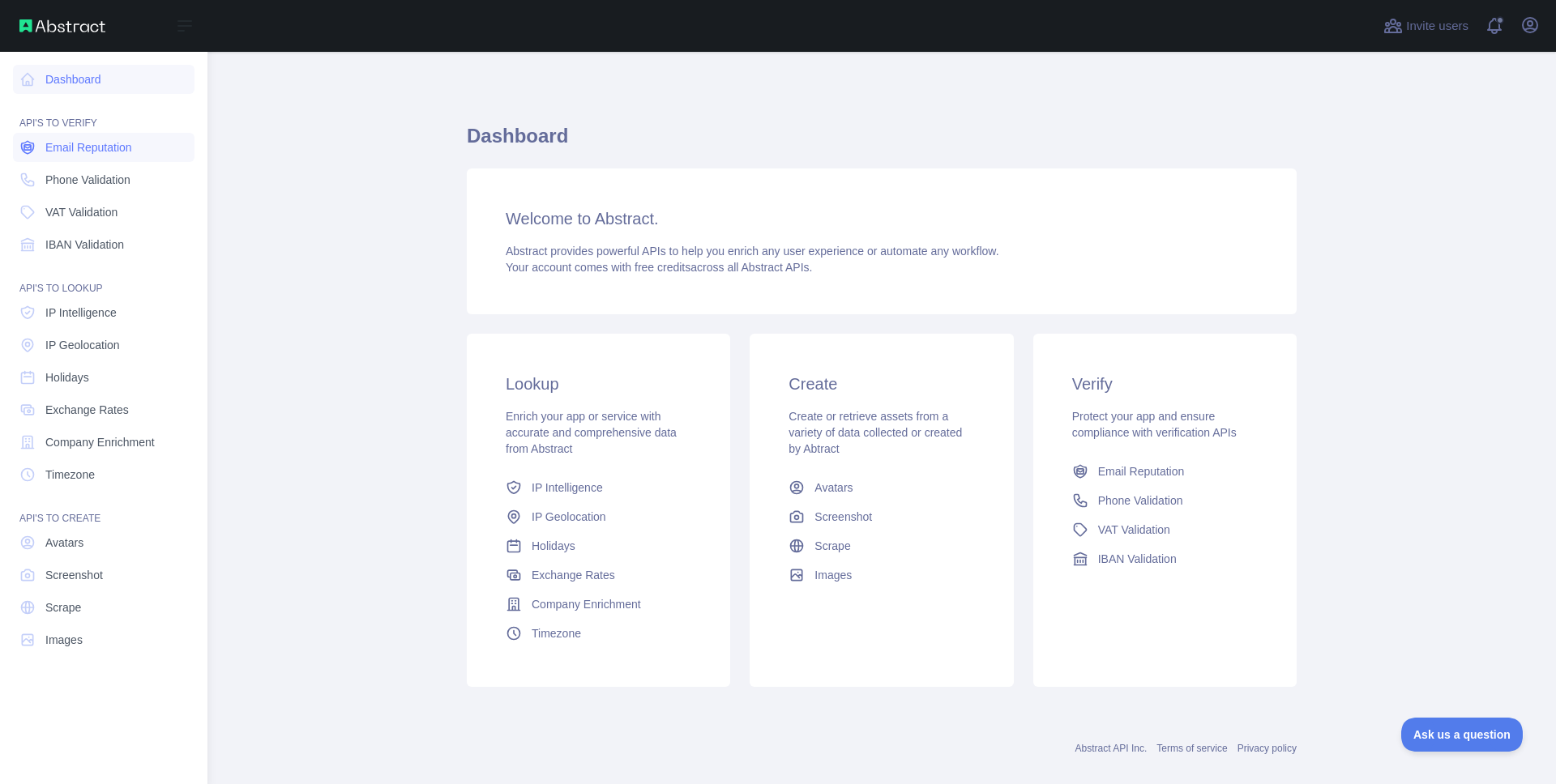
click at [67, 146] on span "Email Reputation" at bounding box center [88, 147] width 86 height 16
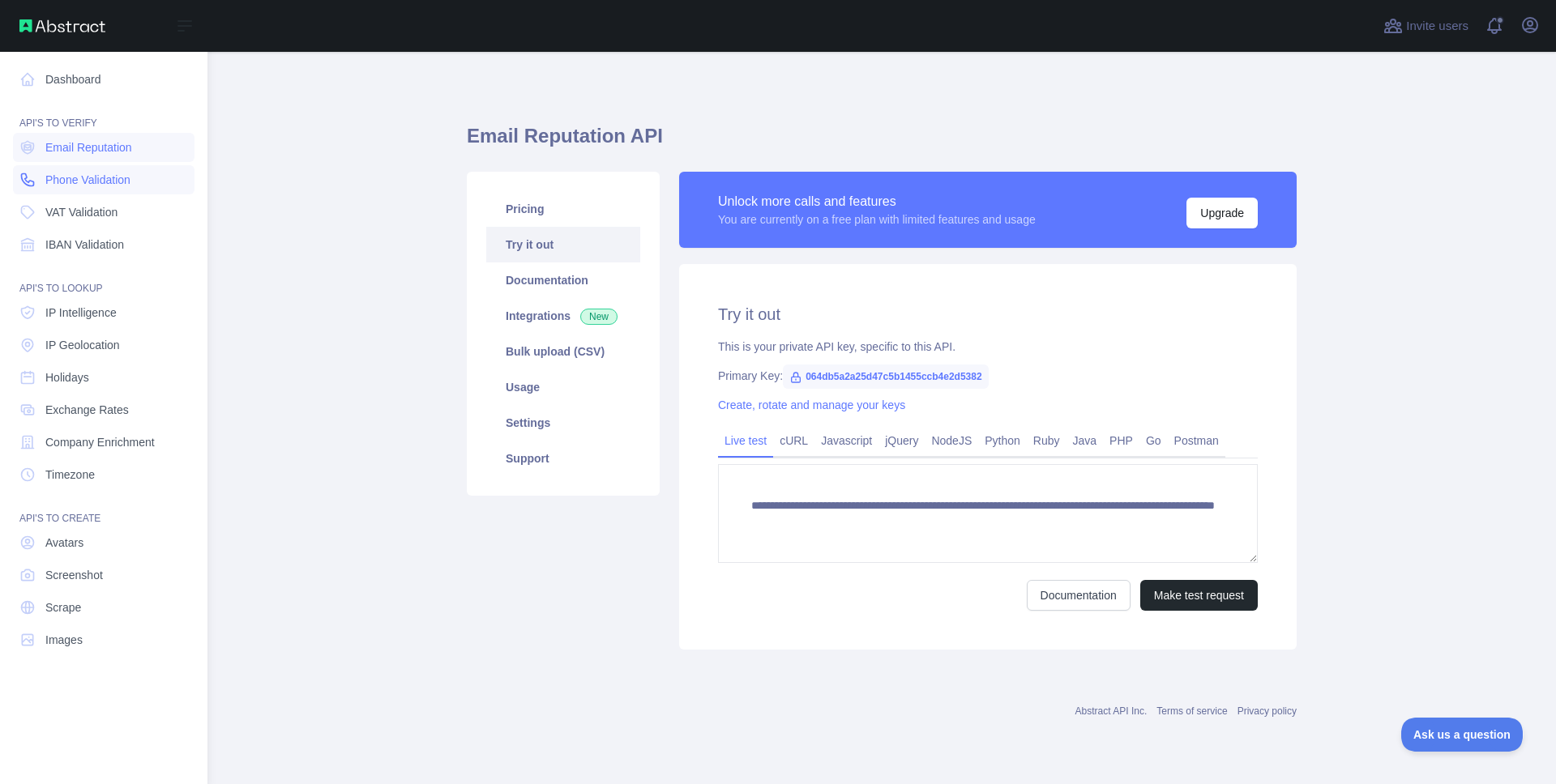
click at [67, 165] on link "Phone Validation" at bounding box center [104, 180] width 182 height 29
click at [68, 150] on span "Email Reputation" at bounding box center [88, 147] width 86 height 16
click at [74, 202] on link "VAT Validation" at bounding box center [104, 212] width 182 height 29
click at [75, 161] on link "Email Reputation" at bounding box center [104, 147] width 182 height 29
click at [80, 182] on span "Phone Validation" at bounding box center [87, 180] width 85 height 16
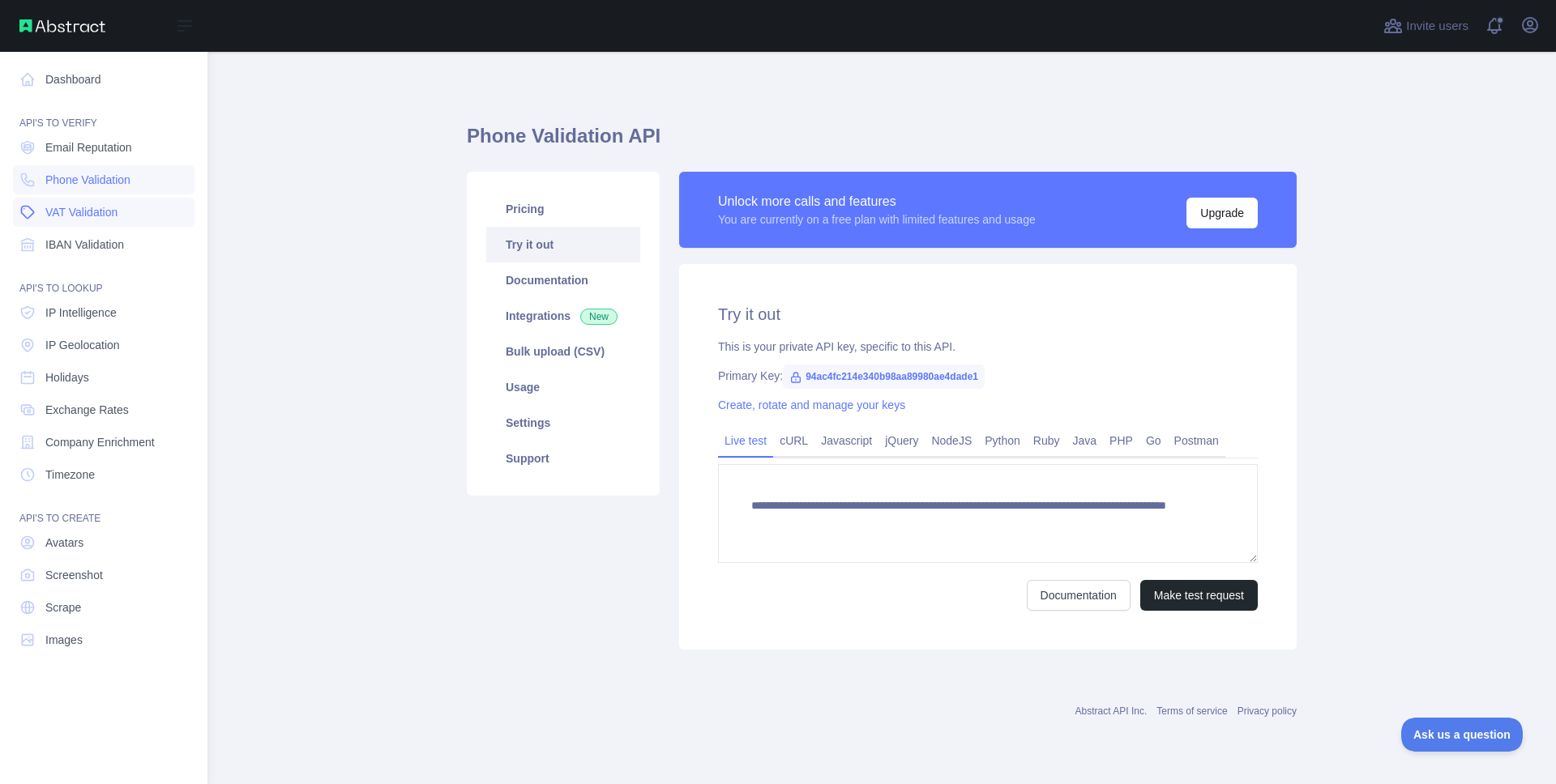
click at [79, 209] on span "VAT Validation" at bounding box center [81, 212] width 72 height 16
click at [75, 235] on link "IBAN Validation" at bounding box center [104, 245] width 182 height 29
click at [63, 309] on span "IP Intelligence" at bounding box center [80, 312] width 71 height 16
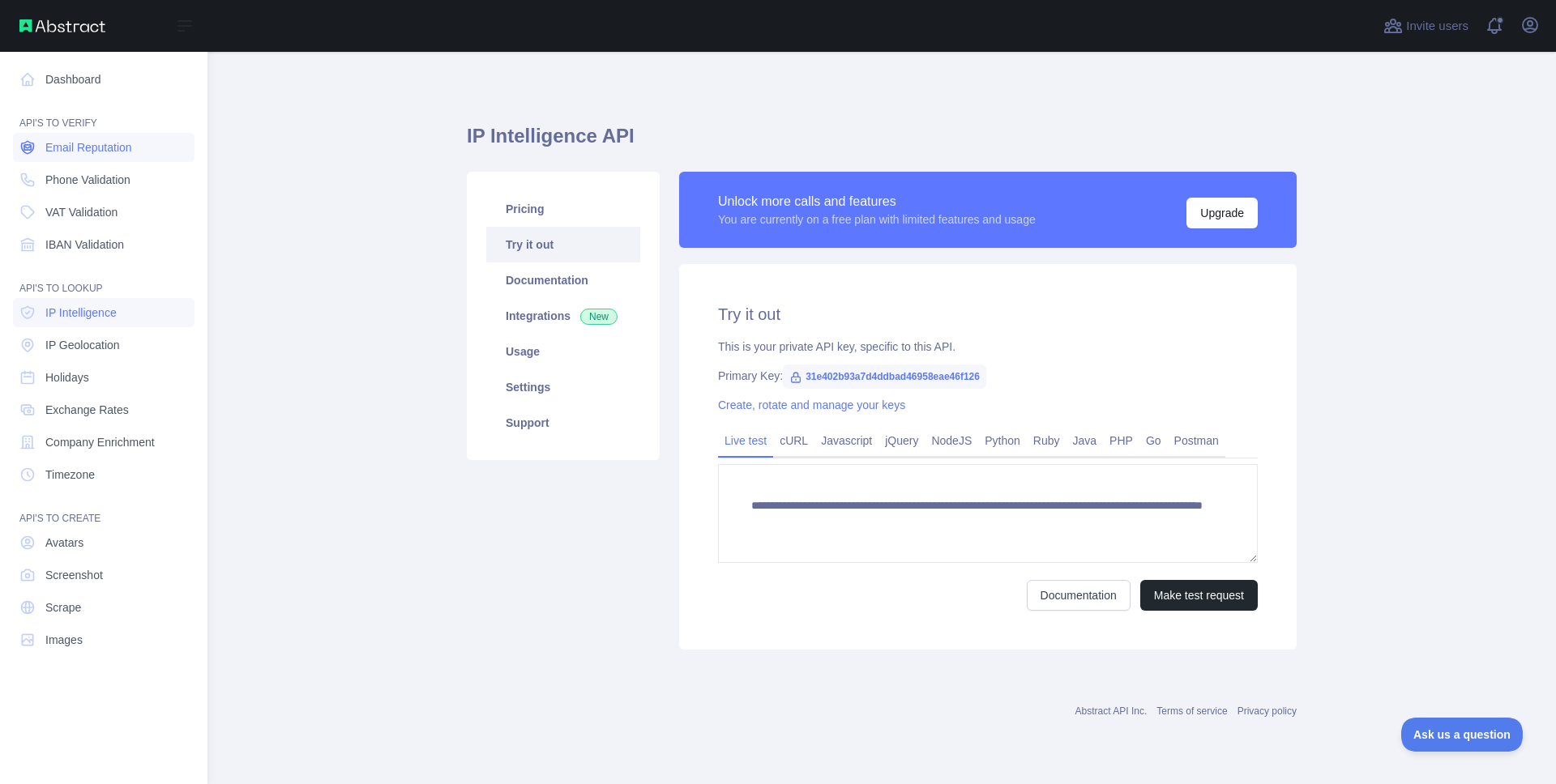
click at [82, 148] on span "Email Reputation" at bounding box center [88, 147] width 86 height 16
click at [84, 236] on span "IBAN Validation" at bounding box center [85, 244] width 79 height 16
click at [96, 143] on span "Email Reputation" at bounding box center [88, 147] width 86 height 16
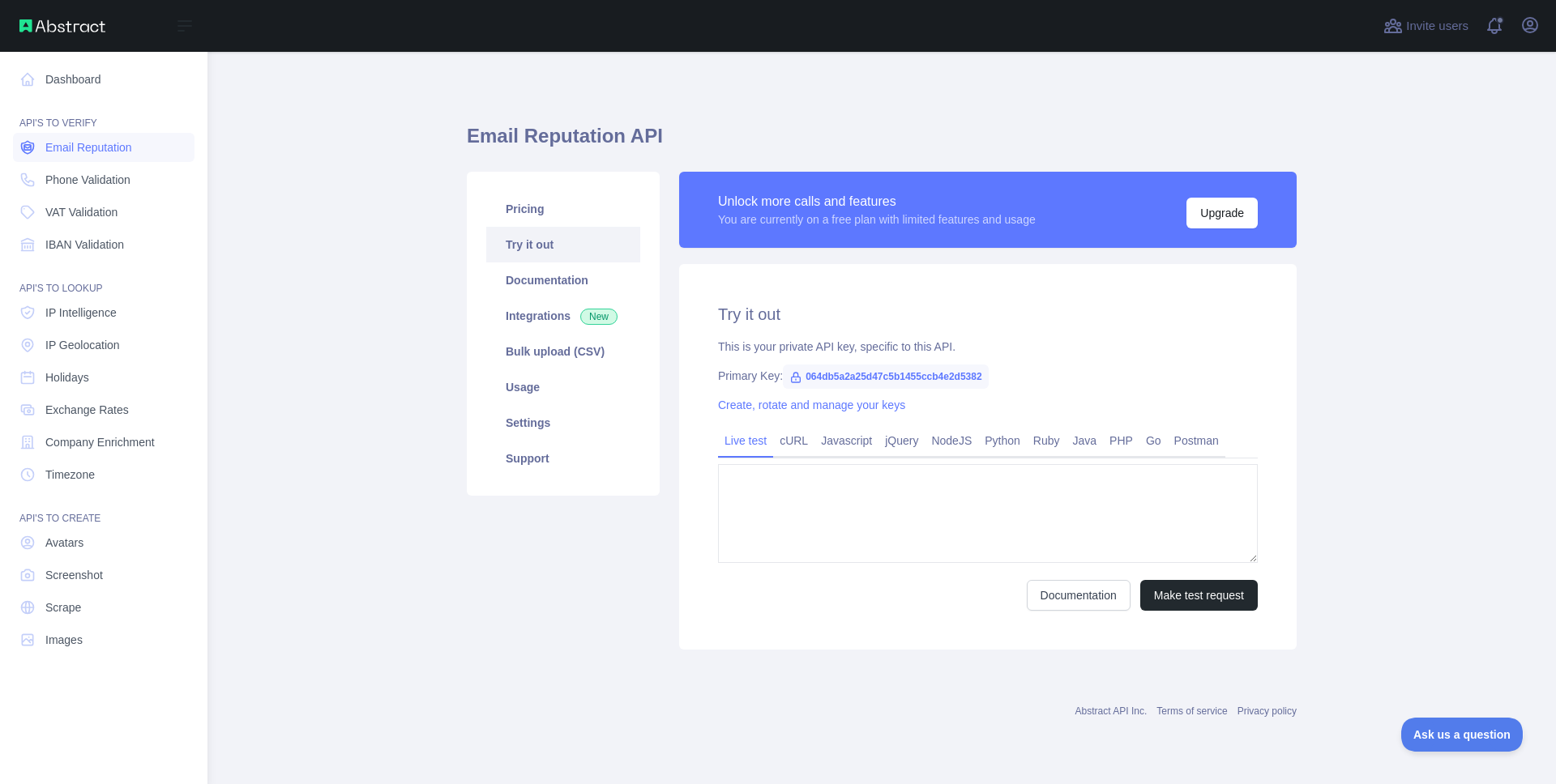
type textarea "**********"
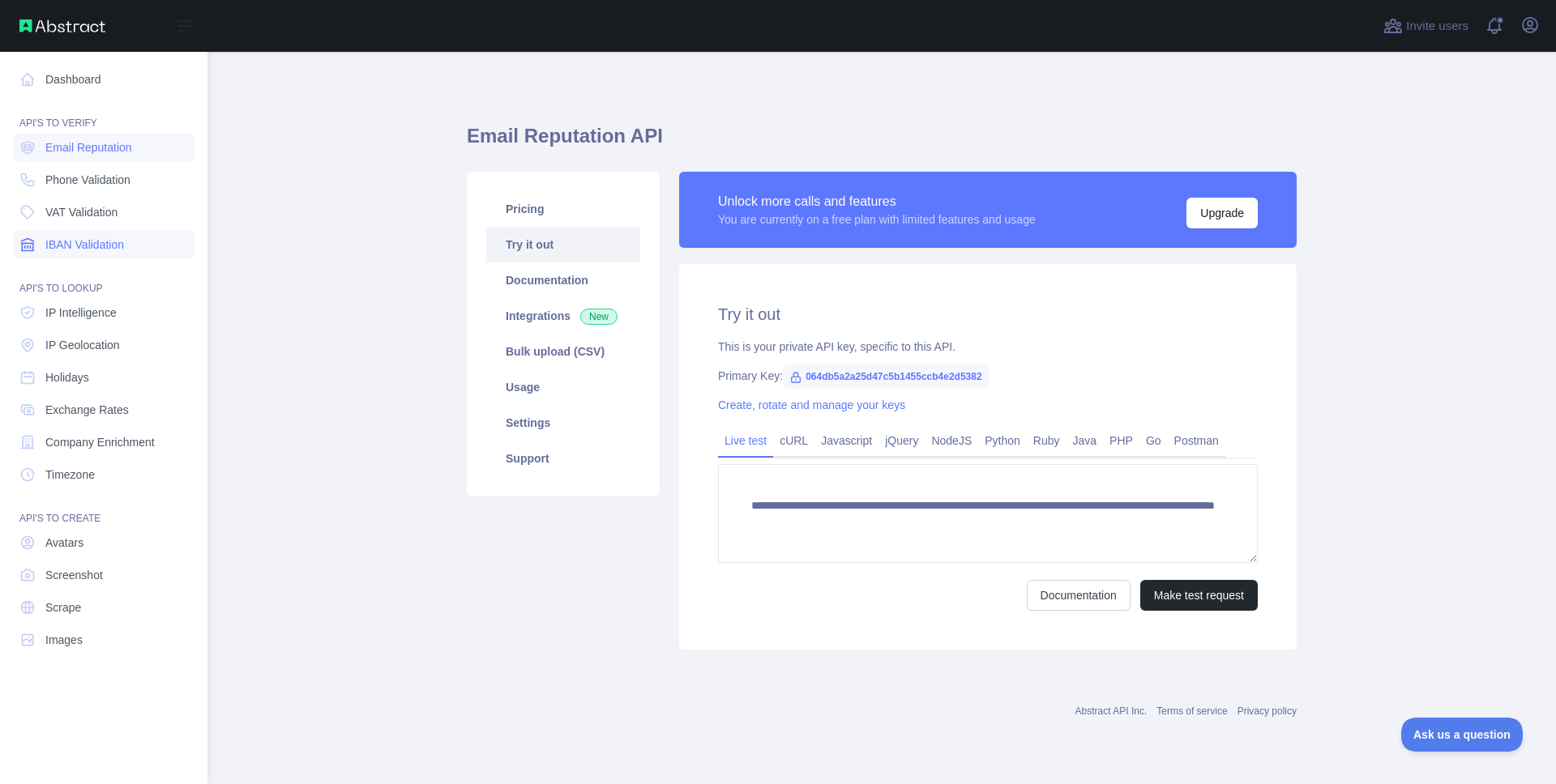
click at [94, 234] on link "IBAN Validation" at bounding box center [104, 245] width 182 height 29
click at [93, 151] on span "Email Reputation" at bounding box center [88, 147] width 86 height 16
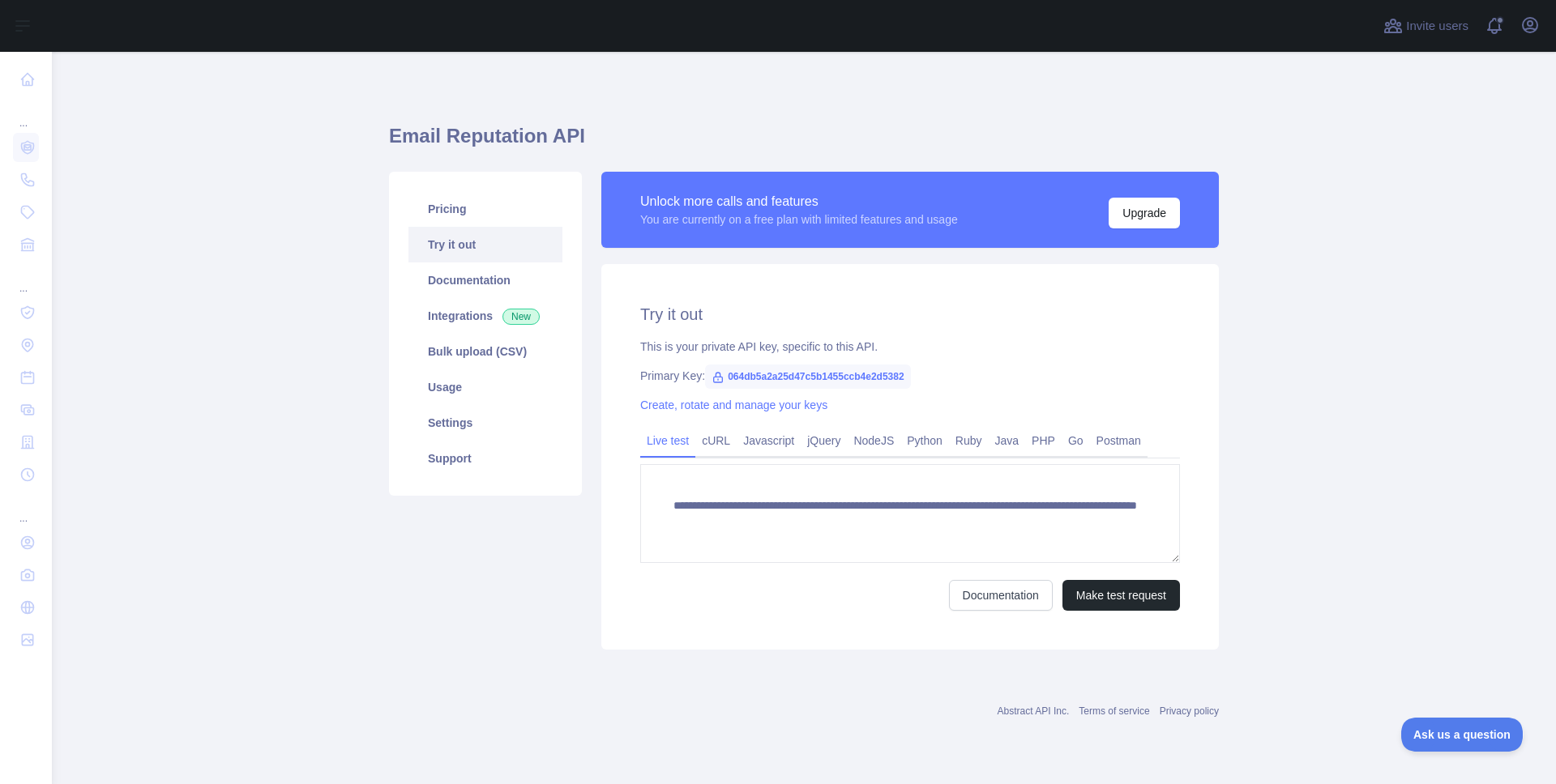
click at [746, 371] on span "064db5a2a25d47c5b1455ccb4e2d5382" at bounding box center [808, 377] width 206 height 24
copy span "064db5a2a25d47c5b1455ccb4e2d5382"
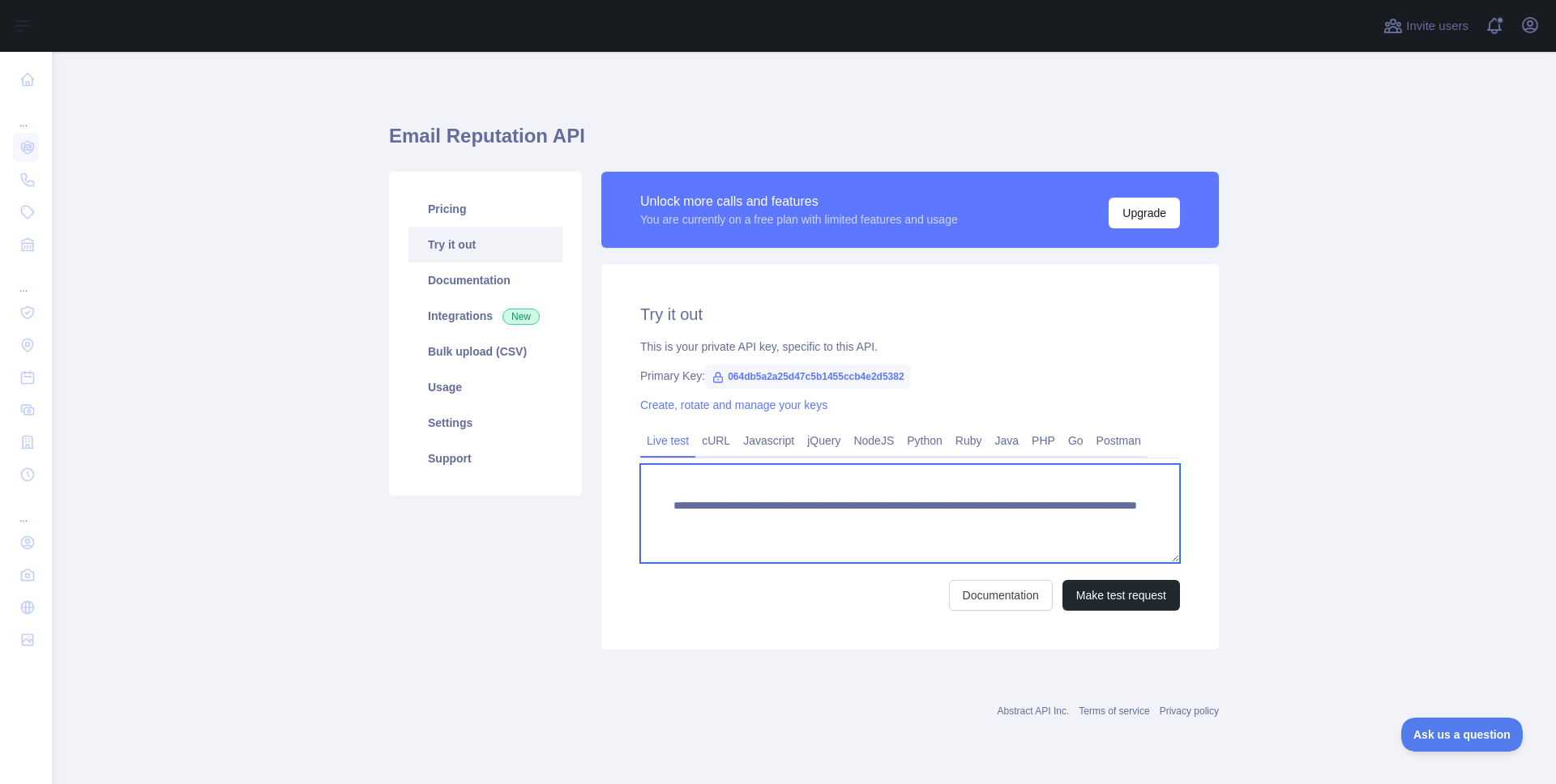
click at [1016, 495] on textarea "**********" at bounding box center [910, 513] width 540 height 98
click at [1020, 504] on textarea "**********" at bounding box center [910, 513] width 540 height 98
drag, startPoint x: 1020, startPoint y: 504, endPoint x: 1012, endPoint y: 499, distance: 9.4
click at [1019, 504] on textarea "**********" at bounding box center [910, 513] width 540 height 98
drag, startPoint x: 659, startPoint y: 509, endPoint x: 1151, endPoint y: 520, distance: 492.1
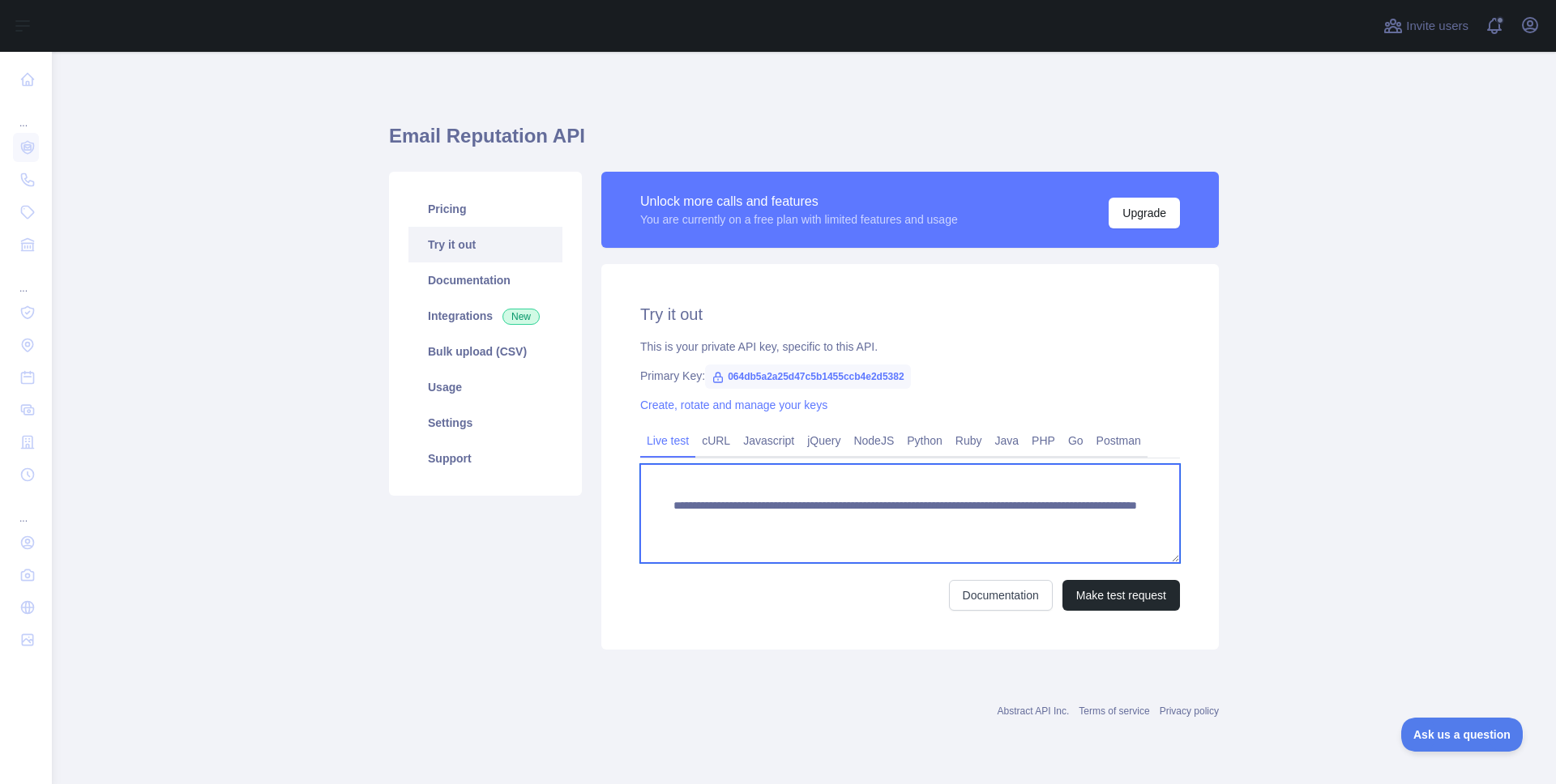
click at [1151, 520] on textarea "**********" at bounding box center [910, 513] width 540 height 98
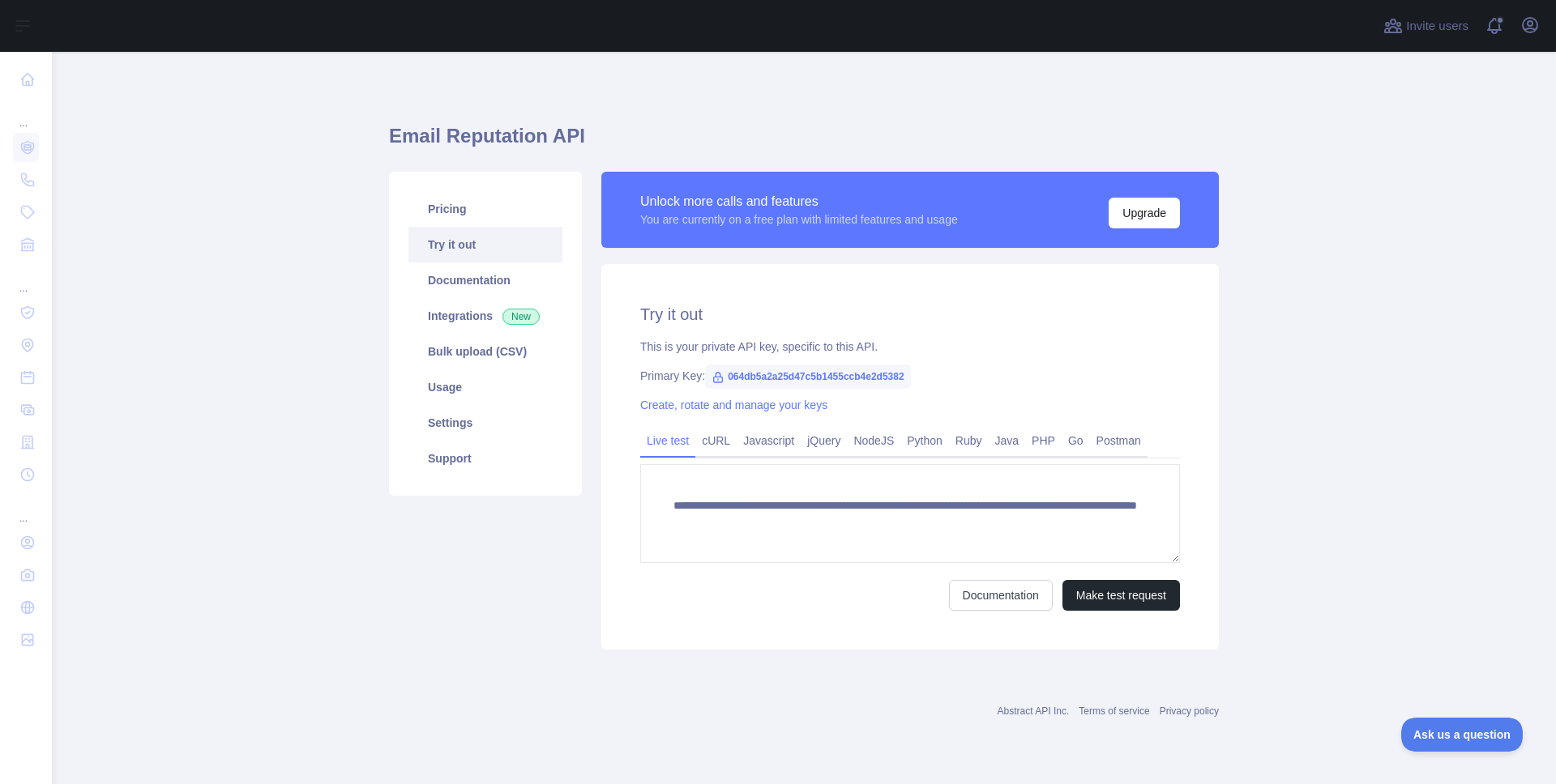
click at [799, 373] on span "064db5a2a25d47c5b1455ccb4e2d5382" at bounding box center [808, 377] width 206 height 24
copy span "064db5a2a25d47c5b1455ccb4e2d5382"
click at [796, 371] on span "064db5a2a25d47c5b1455ccb4e2d5382" at bounding box center [808, 377] width 206 height 24
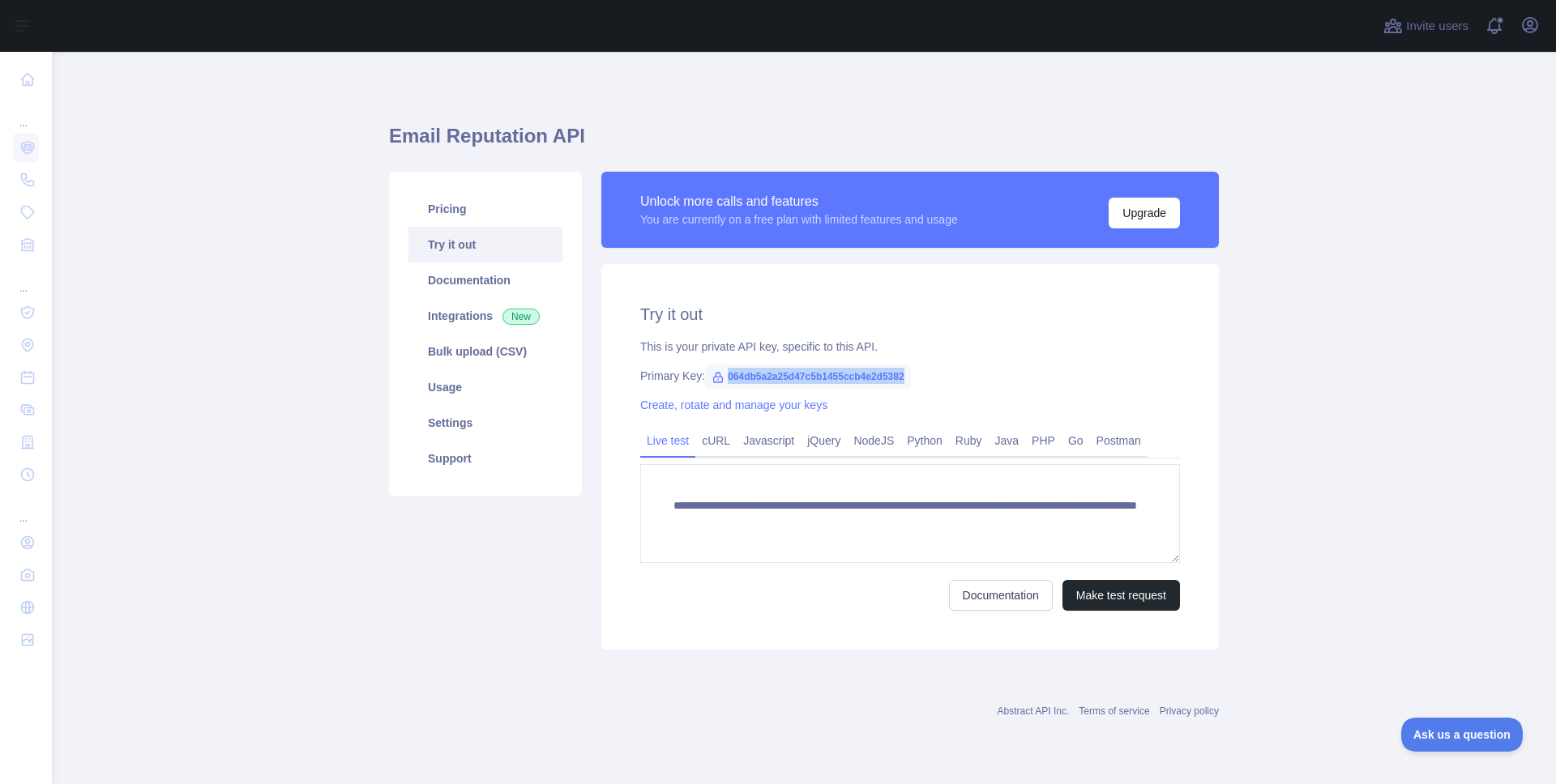
click at [796, 371] on span "064db5a2a25d47c5b1455ccb4e2d5382" at bounding box center [808, 377] width 206 height 24
